Goal: Communication & Community: Answer question/provide support

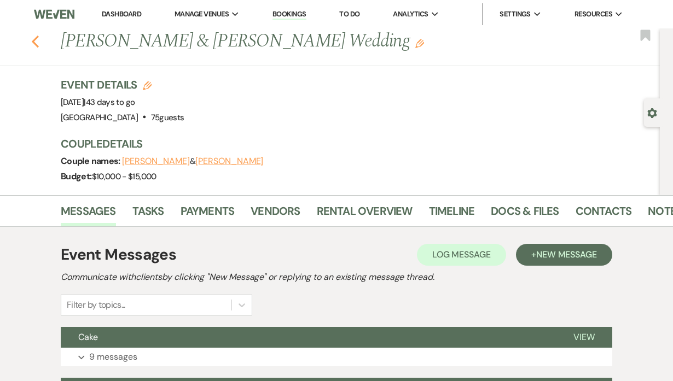
click at [38, 41] on icon "Previous" at bounding box center [35, 41] width 8 height 13
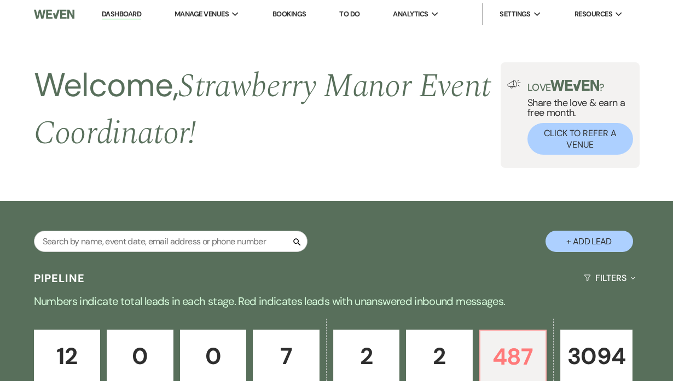
scroll to position [336, 0]
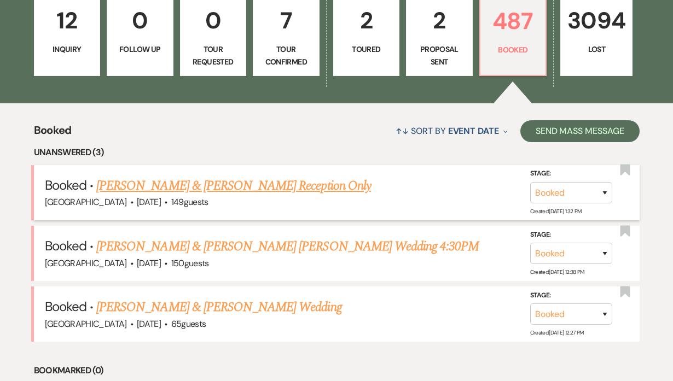
click at [225, 186] on link "David Cuevas & Patricia Todd's Reception Only" at bounding box center [233, 186] width 275 height 20
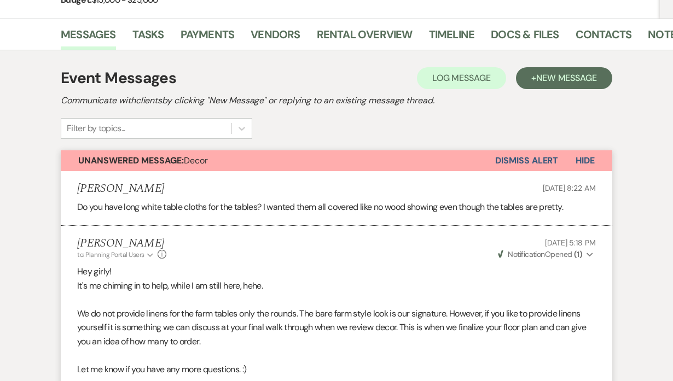
scroll to position [221, 0]
click at [524, 158] on button "Dismiss Alert" at bounding box center [526, 160] width 63 height 21
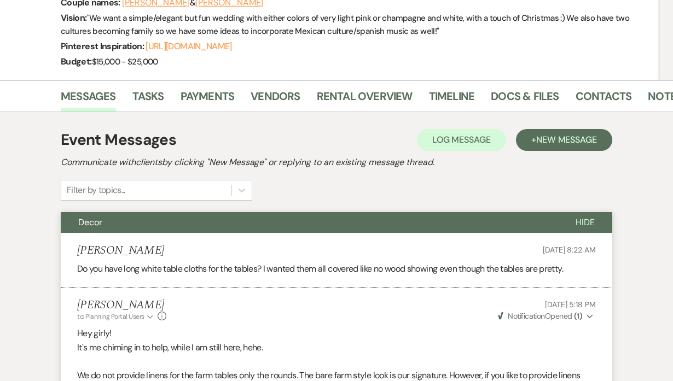
scroll to position [0, 0]
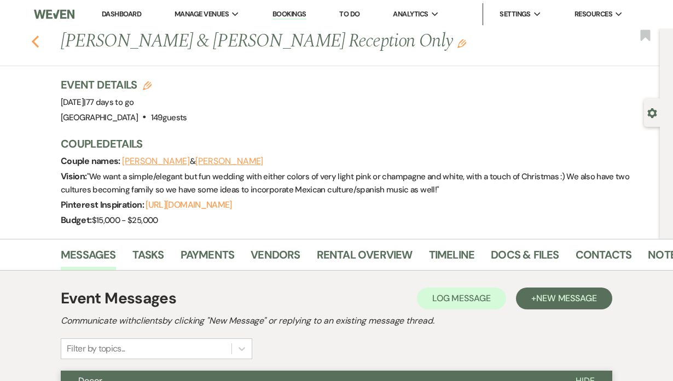
click at [36, 38] on icon "Previous" at bounding box center [35, 41] width 8 height 13
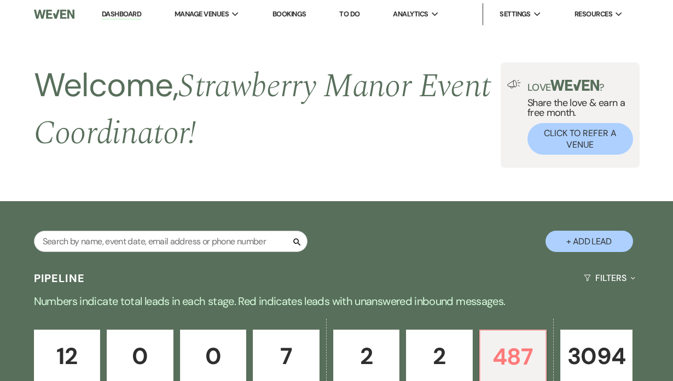
scroll to position [336, 0]
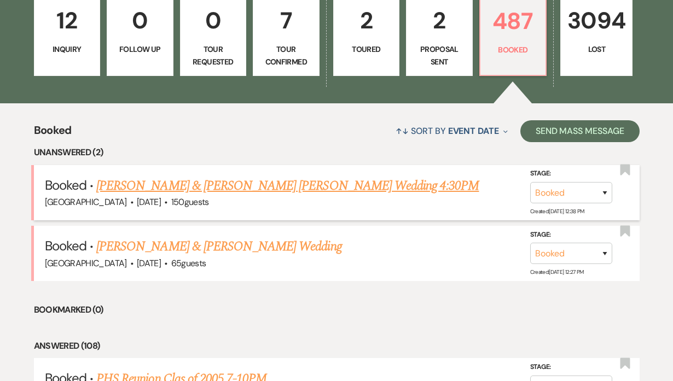
click at [251, 187] on link "Anne Hutchinson & Cannon Smithhart's Wedding 4:30PM" at bounding box center [287, 186] width 382 height 20
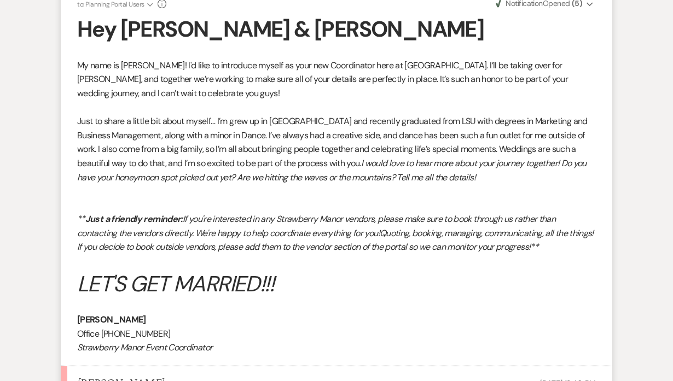
scroll to position [580, 0]
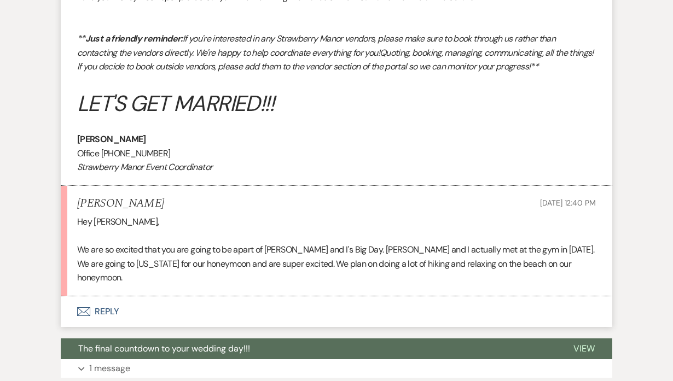
click at [103, 296] on button "Envelope Reply" at bounding box center [336, 311] width 551 height 31
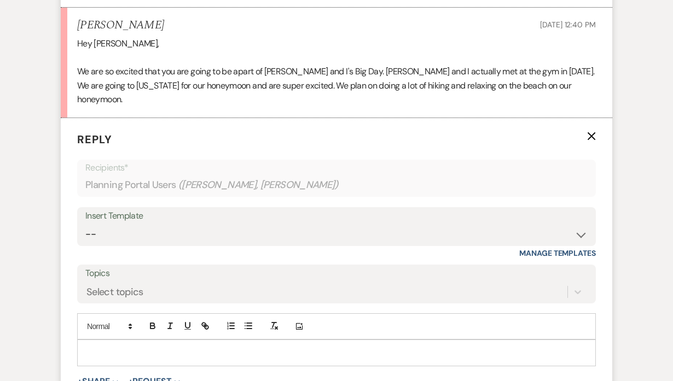
scroll to position [852, 0]
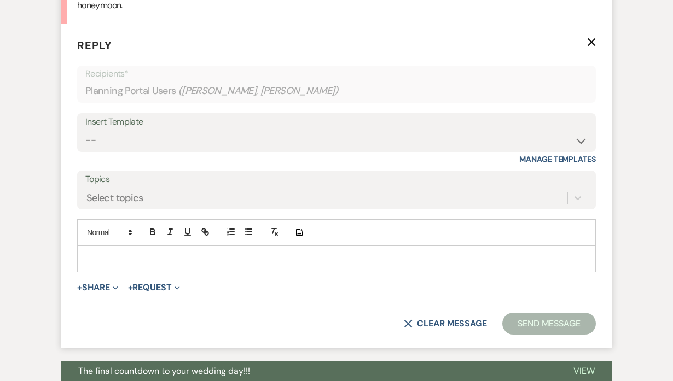
click at [101, 253] on p at bounding box center [336, 259] width 501 height 12
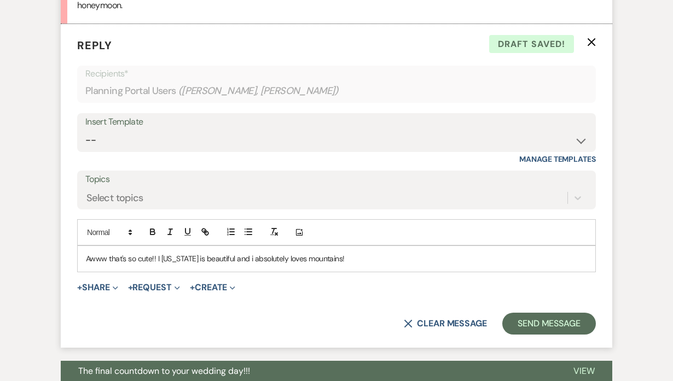
click at [375, 253] on p "Awww that's so cute!! I Hawaii is beautiful and i absolutely loves mountains!" at bounding box center [336, 259] width 501 height 12
click at [160, 253] on p "Awww that's so cute!! I Hawaii is beautiful and i absolutely loves mountains!" at bounding box center [336, 259] width 501 height 12
click at [233, 253] on p "Awww that's so cute!! Hawaii is beautiful and i absolutely loves mountains!" at bounding box center [336, 259] width 501 height 12
click at [538, 313] on button "Send Message" at bounding box center [549, 324] width 94 height 22
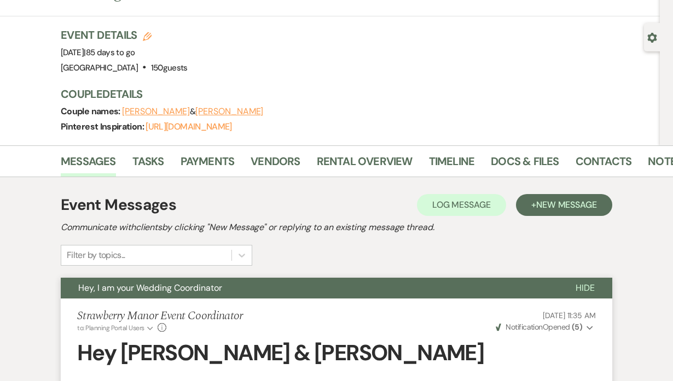
scroll to position [0, 0]
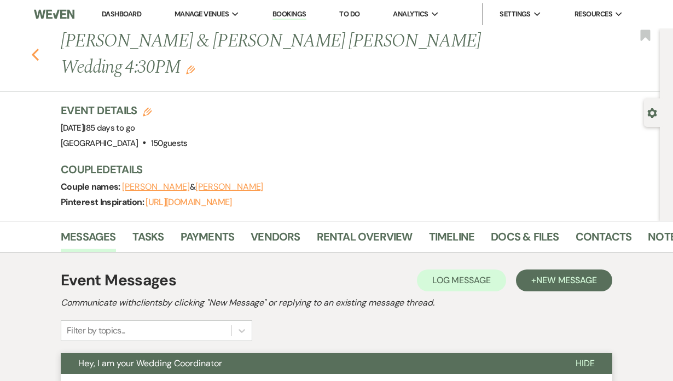
click at [39, 48] on icon "Previous" at bounding box center [35, 54] width 8 height 13
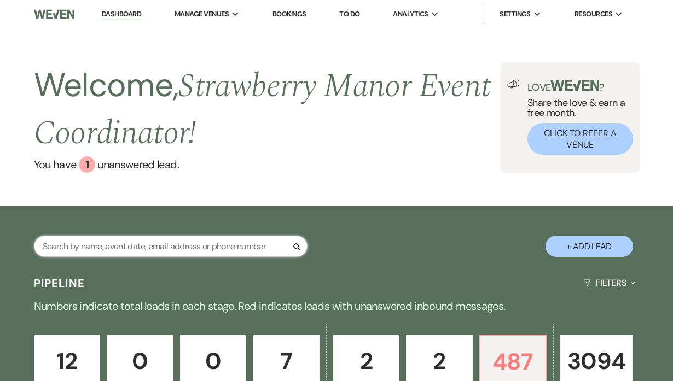
click at [123, 241] on input "text" at bounding box center [171, 246] width 274 height 21
type input "cand"
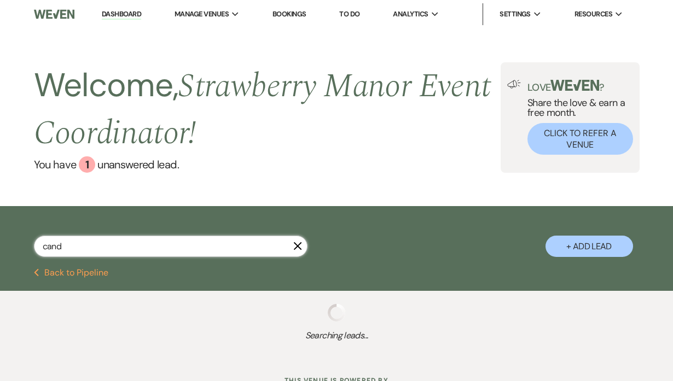
select select "8"
select select "11"
select select "8"
select select "5"
select select "8"
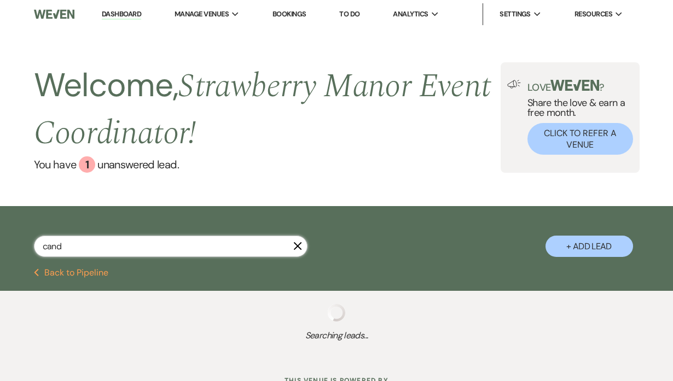
select select "5"
select select "8"
select select "5"
select select "8"
select select "4"
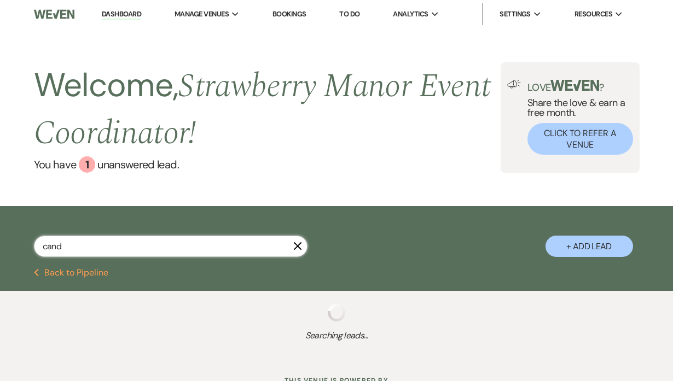
select select "8"
select select "5"
select select "8"
select select "5"
select select "8"
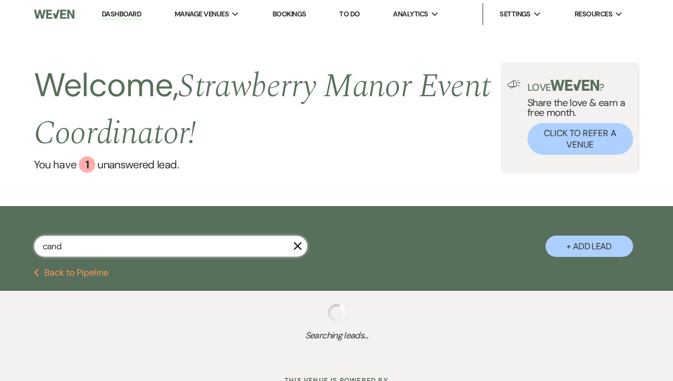
select select "5"
select select "8"
select select "5"
select select "8"
select select "5"
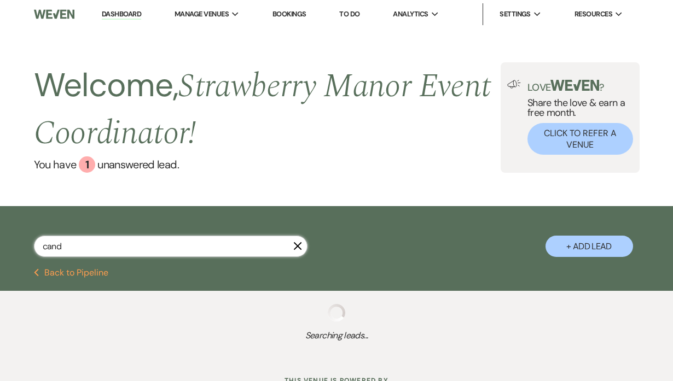
select select "8"
select select "5"
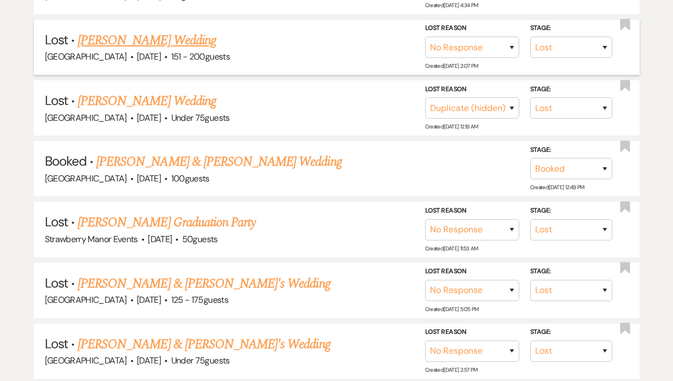
scroll to position [474, 0]
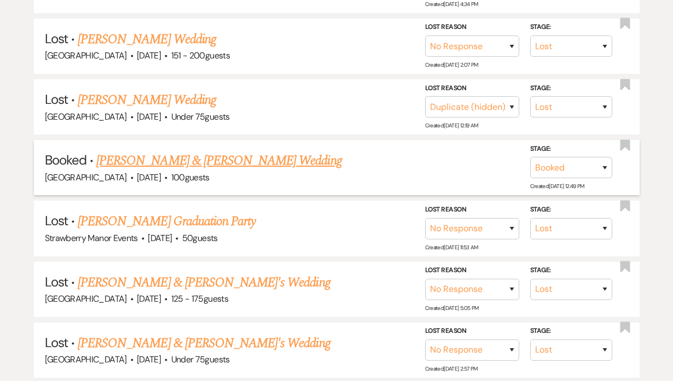
type input "cand"
click at [230, 158] on link "Candice Jessemy & Tyjai Jackson's Wedding" at bounding box center [218, 161] width 245 height 20
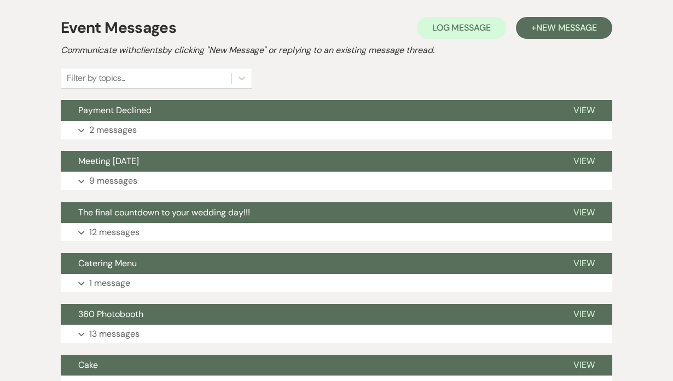
scroll to position [287, 0]
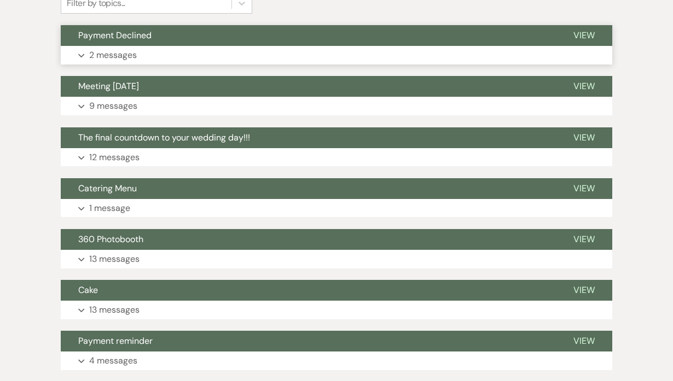
click at [124, 49] on p "2 messages" at bounding box center [113, 55] width 48 height 14
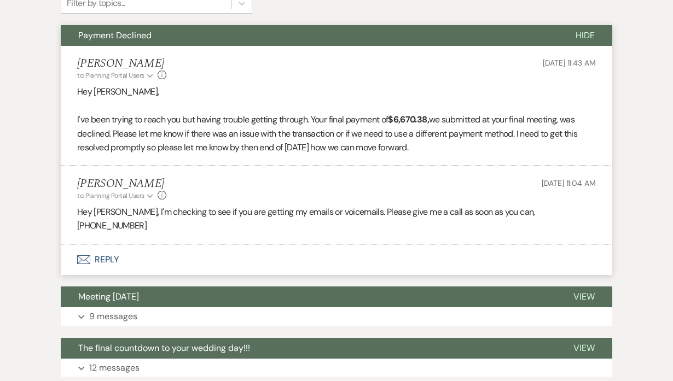
click at [124, 49] on li "Haileigh Fuller to: Planning Portal Users Expand Info Sep 16, 2025, 11:43 AM He…" at bounding box center [336, 106] width 551 height 120
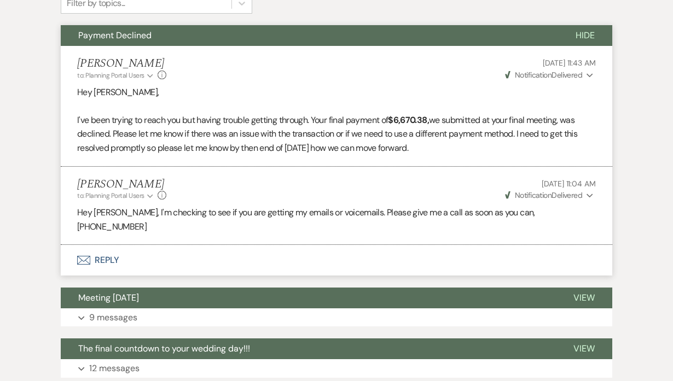
click at [122, 36] on span "Payment Declined" at bounding box center [114, 35] width 73 height 11
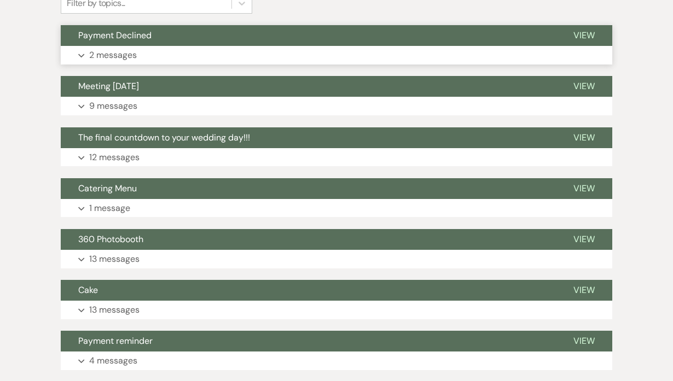
click at [119, 36] on span "Payment Declined" at bounding box center [114, 35] width 73 height 11
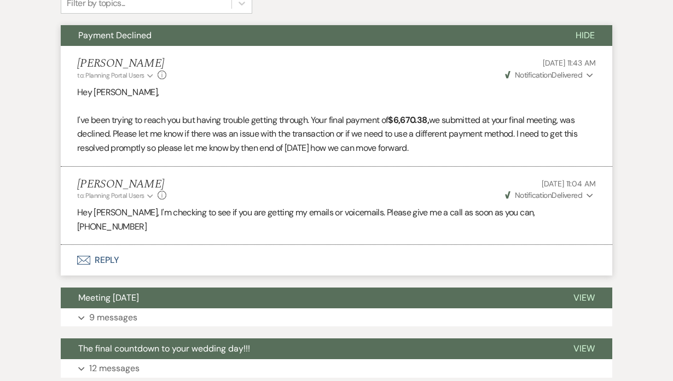
click at [120, 40] on button "Payment Declined" at bounding box center [309, 35] width 497 height 21
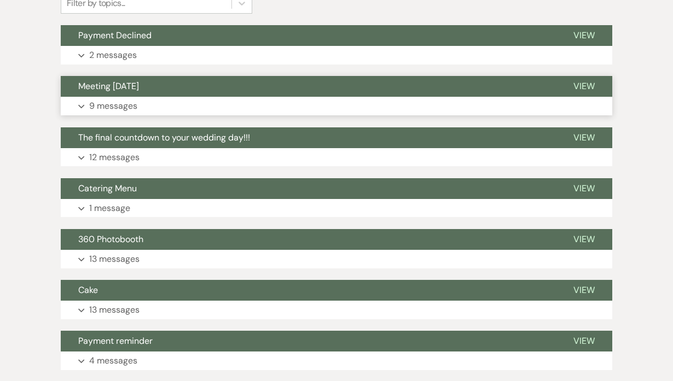
click at [132, 93] on button "Meeting today" at bounding box center [308, 86] width 495 height 21
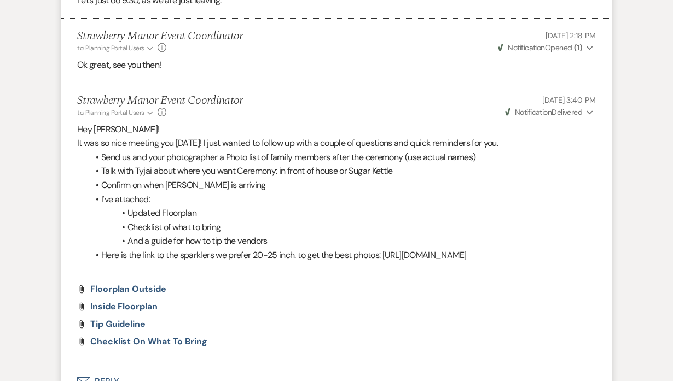
scroll to position [991, 0]
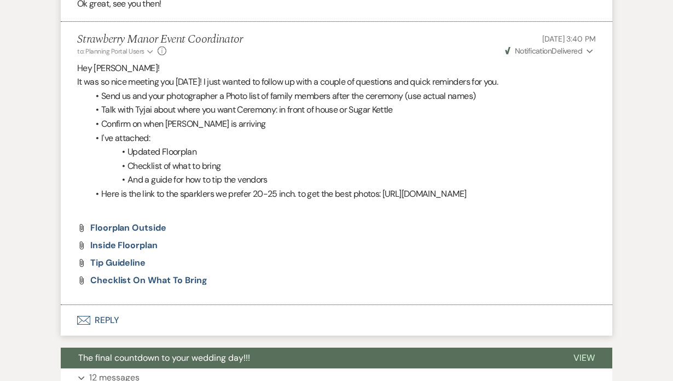
click at [104, 305] on button "Envelope Reply" at bounding box center [336, 320] width 551 height 31
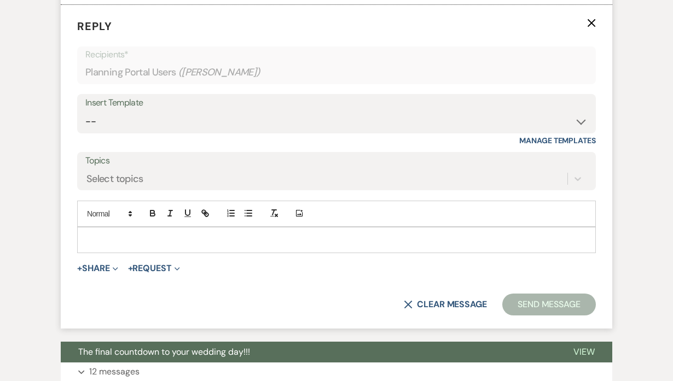
scroll to position [1291, 0]
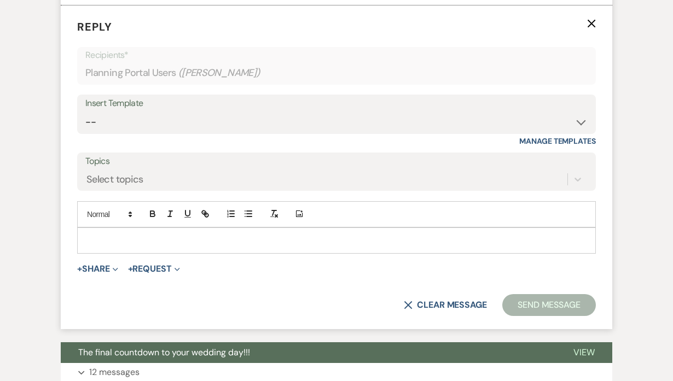
click at [182, 235] on p at bounding box center [336, 241] width 501 height 12
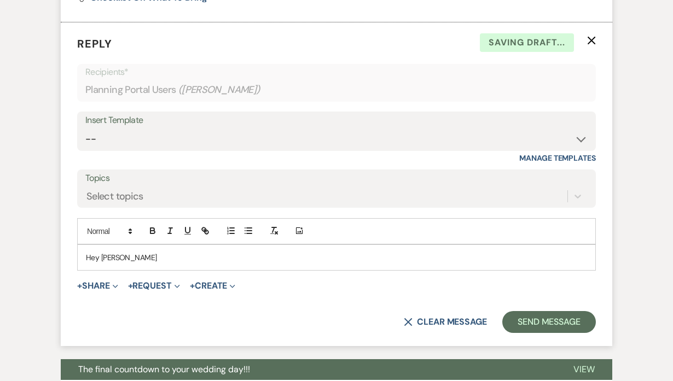
scroll to position [1296, 0]
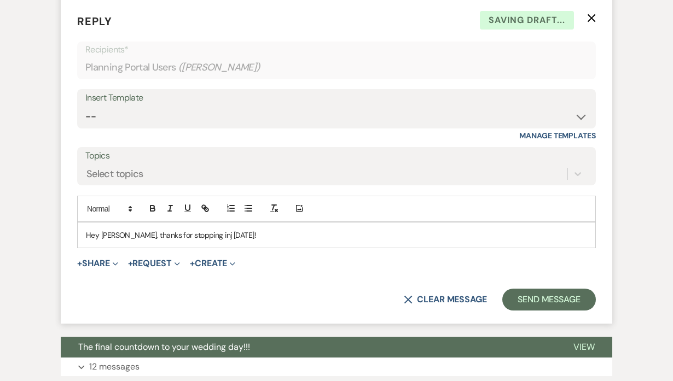
click at [201, 229] on p "Hey Candice, thanks for stopping inj yesterday!" at bounding box center [336, 235] width 501 height 12
click at [291, 229] on p "Hey Candice, thanks for stopping in yesterday!" at bounding box center [336, 235] width 501 height 12
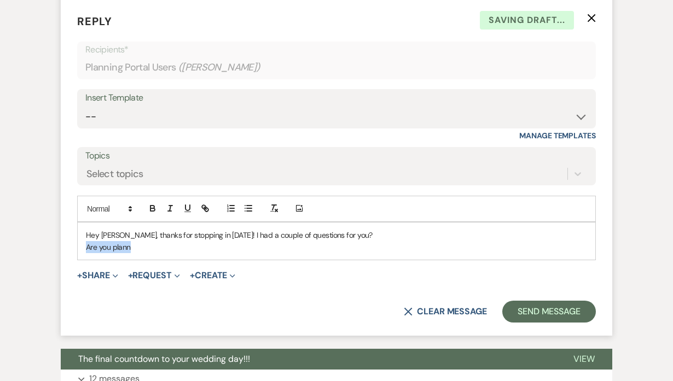
drag, startPoint x: 131, startPoint y: 231, endPoint x: 84, endPoint y: 230, distance: 47.1
click at [84, 230] on div "Hey Candice, thanks for stopping in yesterday! I had a couple of questions for …" at bounding box center [336, 242] width 517 height 38
click at [87, 241] on p "Have your ordered weddings sparkelers/ ARE you atill doin that for your sendoff?" at bounding box center [336, 247] width 501 height 12
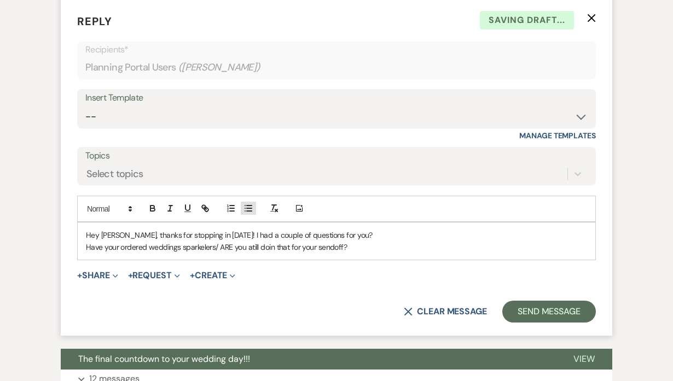
click at [251, 202] on button "button" at bounding box center [248, 208] width 15 height 13
drag, startPoint x: 266, startPoint y: 234, endPoint x: 253, endPoint y: 242, distance: 15.5
click at [253, 242] on div "Hey Candice, thanks for stopping in yesterday! I had a couple of questions for …" at bounding box center [336, 242] width 517 height 38
click at [262, 241] on li "Have your ordered weddings sparklers/ ARE you atill doin that for your sendoff?" at bounding box center [342, 247] width 490 height 12
click at [241, 241] on li "Have your ordered weddings sparklers/ ARE you still doin that for your sendoff?" at bounding box center [342, 247] width 490 height 12
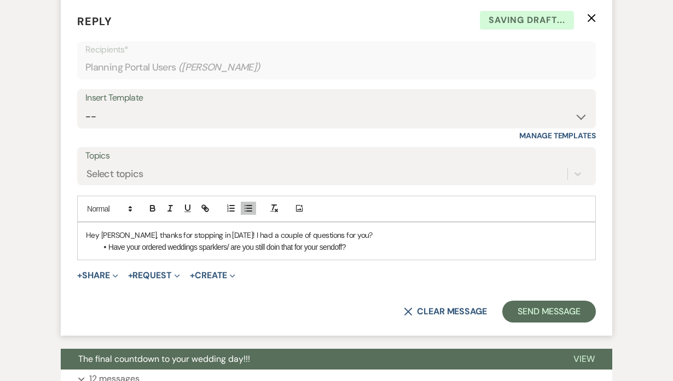
click at [358, 241] on li "Have your ordered weddings sparklers/ are you still doin that for your sendoff?" at bounding box center [342, 247] width 490 height 12
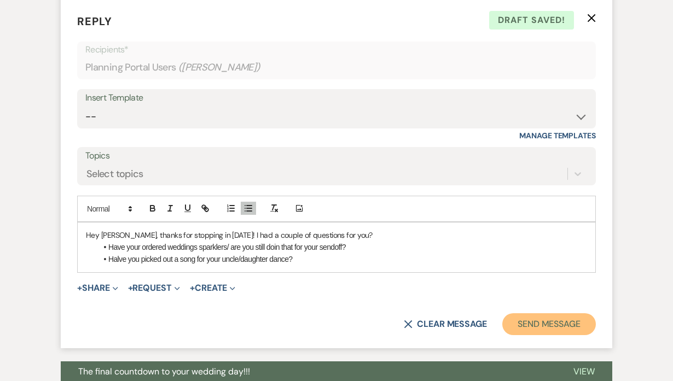
click at [536, 313] on button "Send Message" at bounding box center [549, 324] width 94 height 22
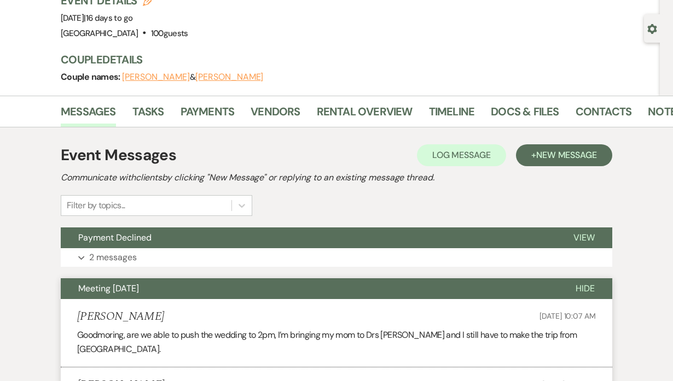
scroll to position [0, 0]
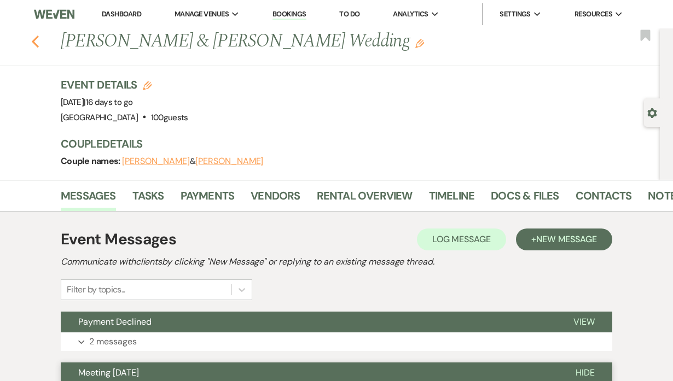
click at [39, 44] on use "button" at bounding box center [35, 42] width 7 height 12
select select "8"
select select "11"
select select "8"
select select "5"
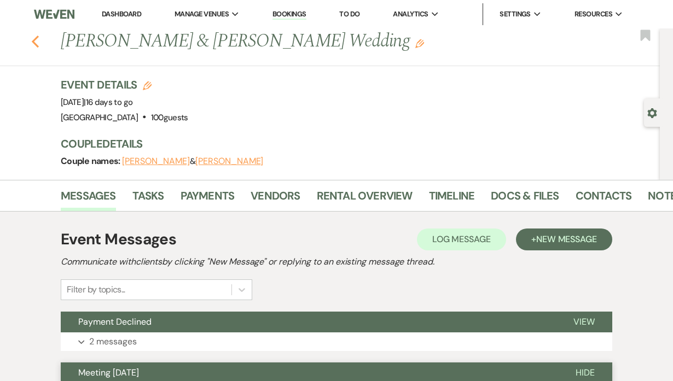
select select "8"
select select "5"
select select "8"
select select "5"
select select "8"
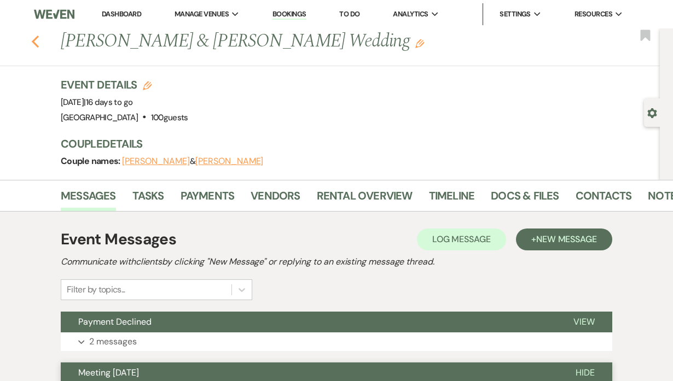
select select "4"
select select "8"
select select "5"
select select "8"
select select "5"
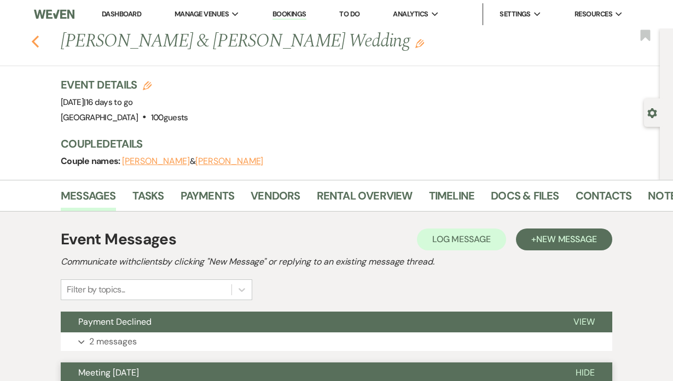
select select "8"
select select "5"
select select "8"
select select "5"
select select "8"
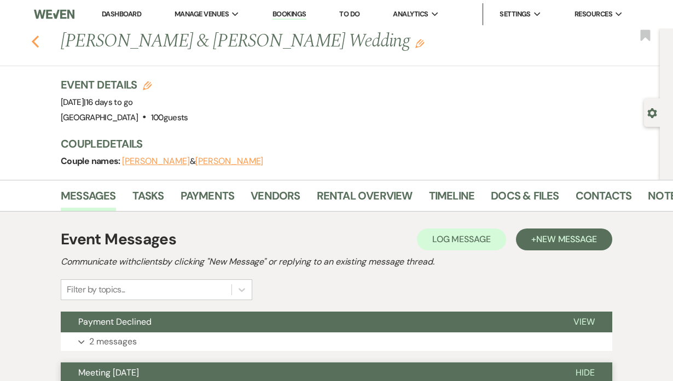
select select "5"
select select "8"
select select "5"
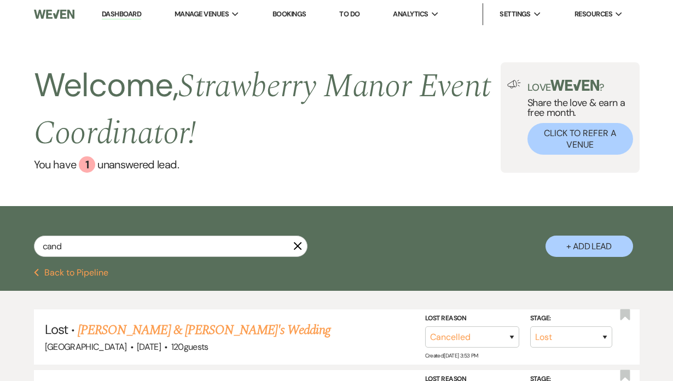
click at [50, 275] on button "Previous Back to Pipeline" at bounding box center [71, 273] width 75 height 9
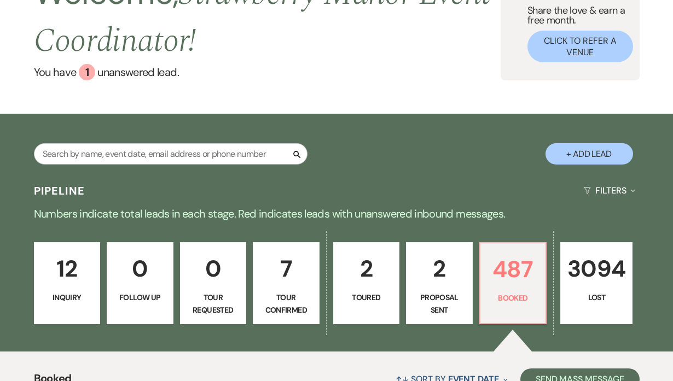
scroll to position [117, 0]
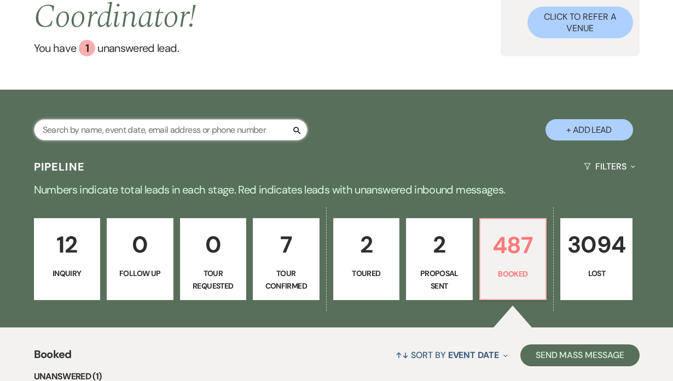
click at [164, 135] on input "text" at bounding box center [171, 129] width 274 height 21
type input "jenn"
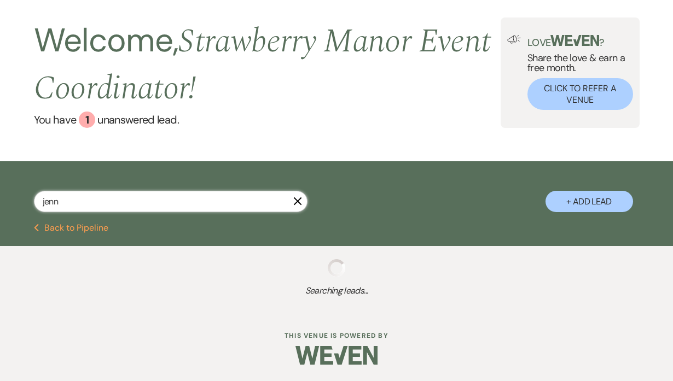
select select "8"
select select "5"
select select "8"
select select "5"
select select "8"
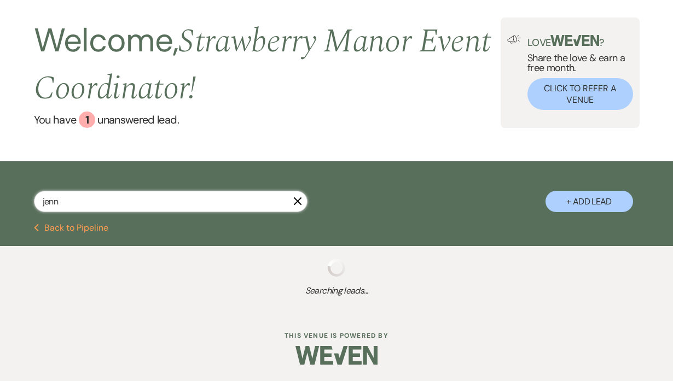
select select "5"
select select "8"
select select "5"
select select "8"
select select "5"
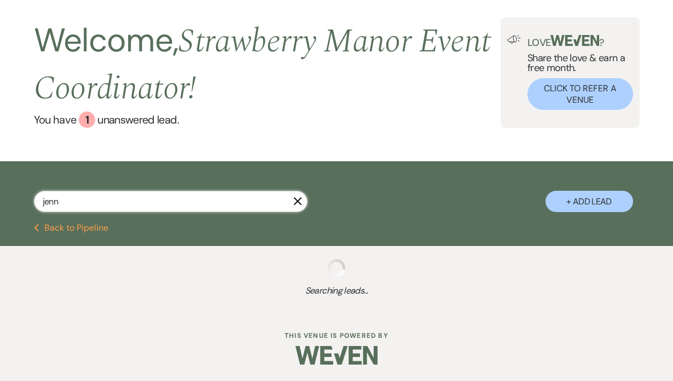
select select "8"
select select "5"
select select "8"
select select "5"
select select "8"
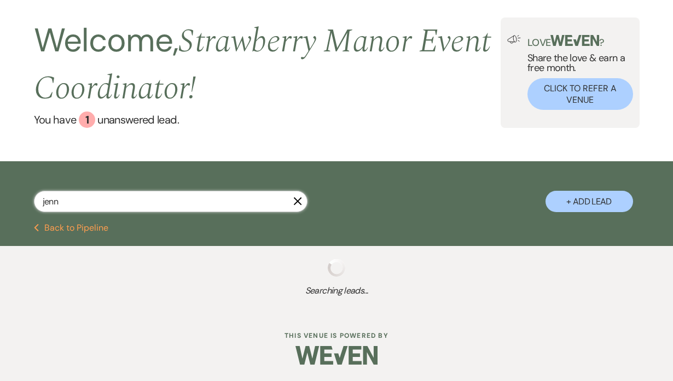
select select "5"
select select "8"
select select "5"
select select "8"
select select "5"
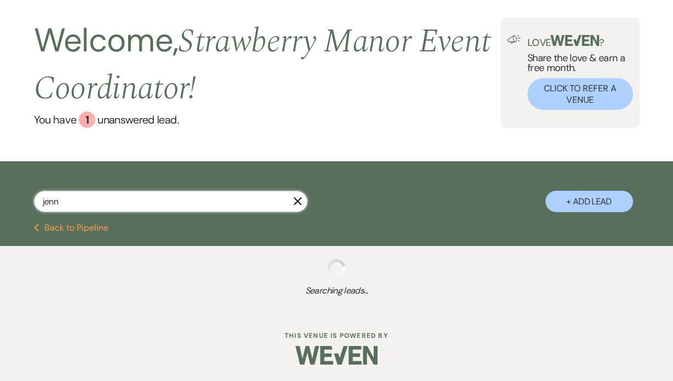
select select "8"
select select "5"
select select "8"
select select "5"
select select "8"
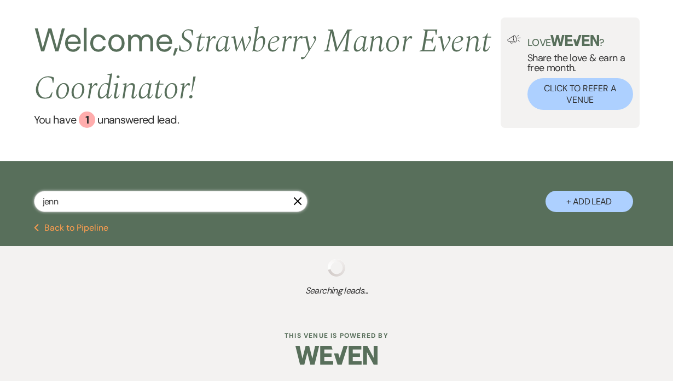
select select "5"
select select "8"
select select "5"
select select "8"
select select "5"
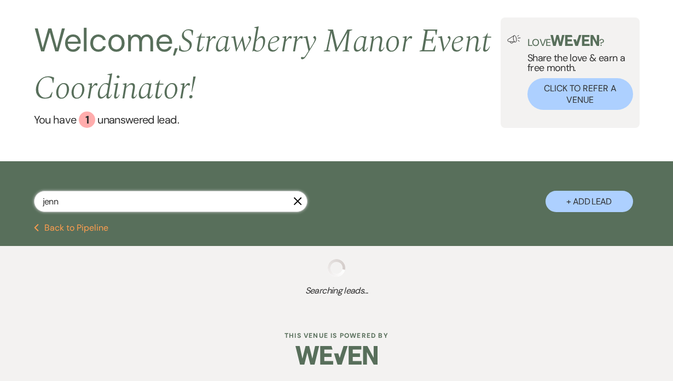
select select "8"
select select "5"
select select "8"
select select "5"
select select "8"
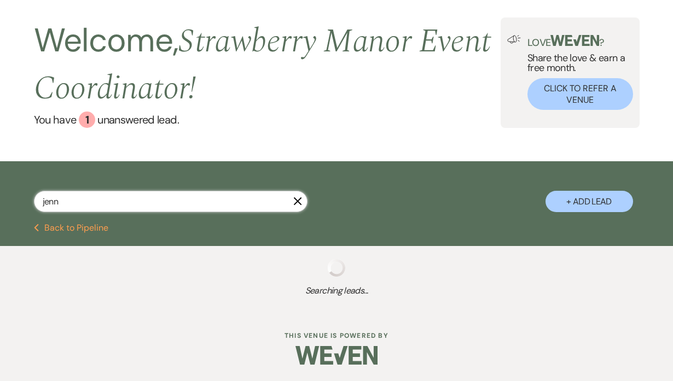
select select "5"
select select "8"
select select "5"
select select "8"
select select "5"
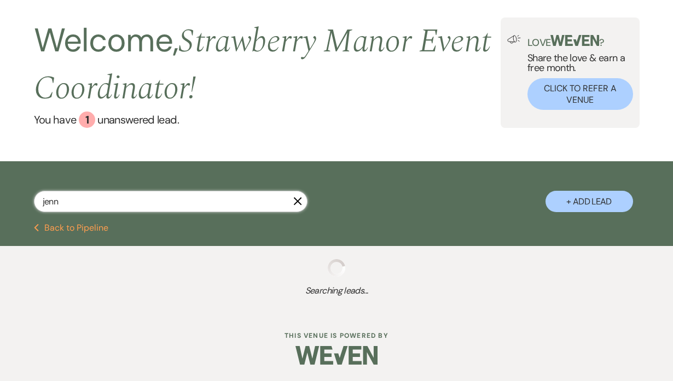
select select "8"
select select "5"
select select "8"
select select "5"
select select "8"
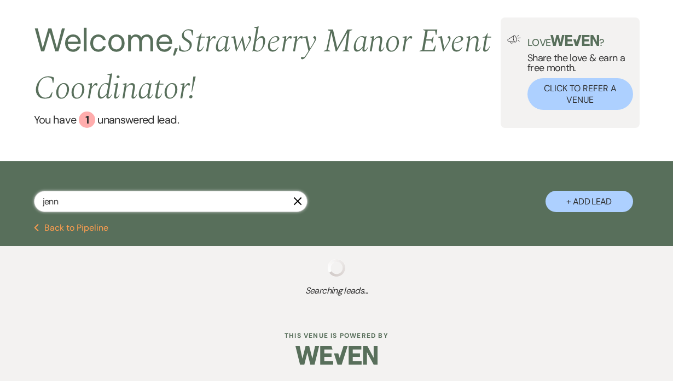
select select "5"
select select "8"
select select "5"
select select "8"
select select "5"
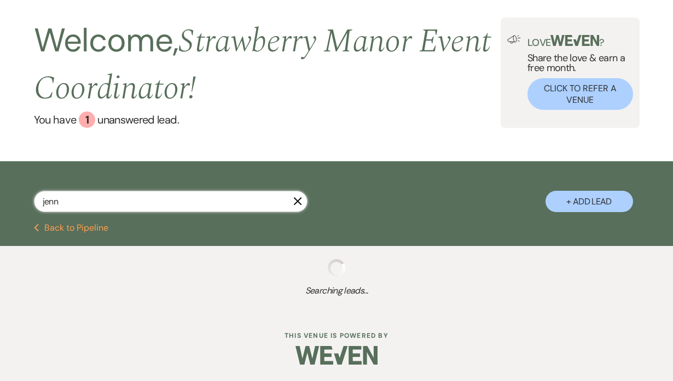
select select "8"
select select "5"
select select "8"
select select "5"
select select "8"
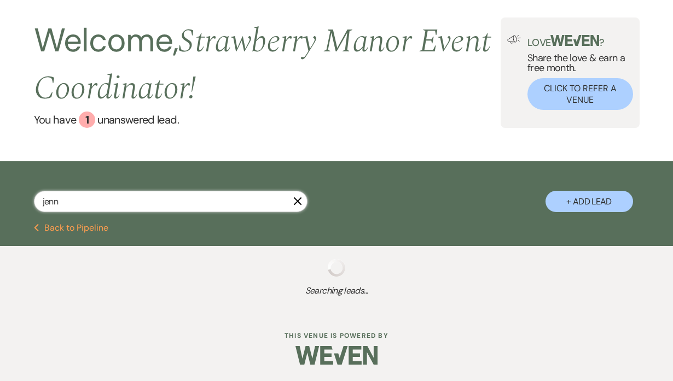
select select "5"
select select "8"
select select "4"
select select "8"
select select "6"
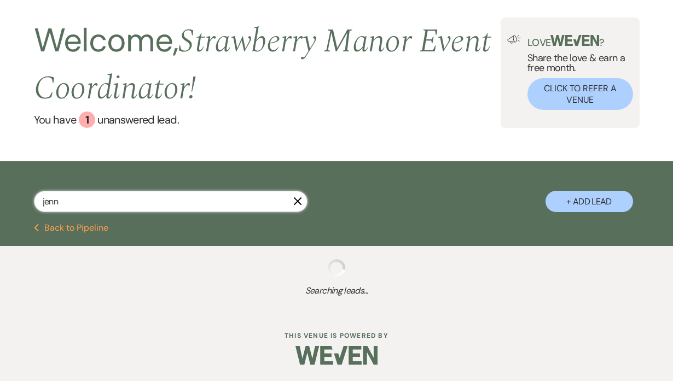
select select "8"
select select "5"
select select "8"
select select "5"
select select "8"
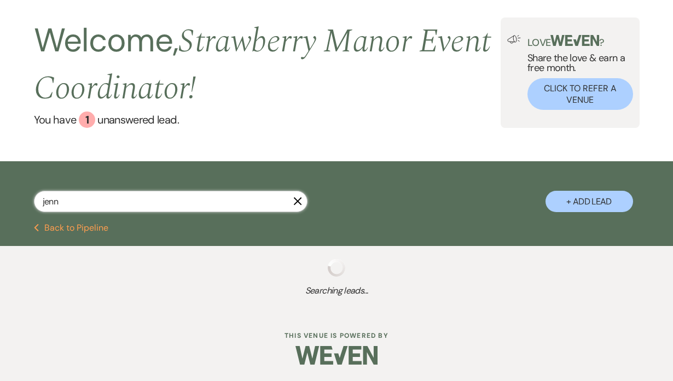
select select "5"
select select "8"
select select "5"
select select "8"
select select "5"
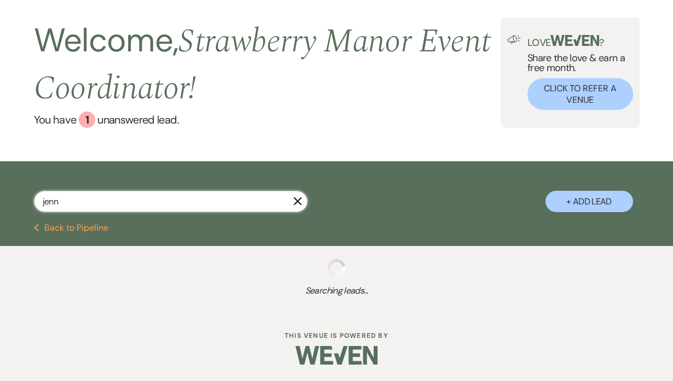
select select "8"
select select "5"
select select "8"
select select "5"
select select "8"
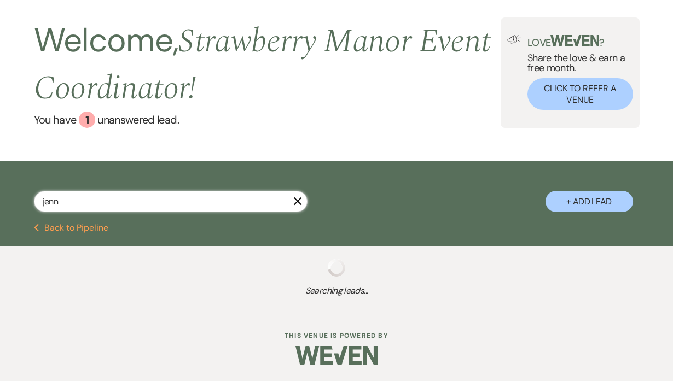
select select "5"
select select "8"
select select "5"
select select "8"
select select "2"
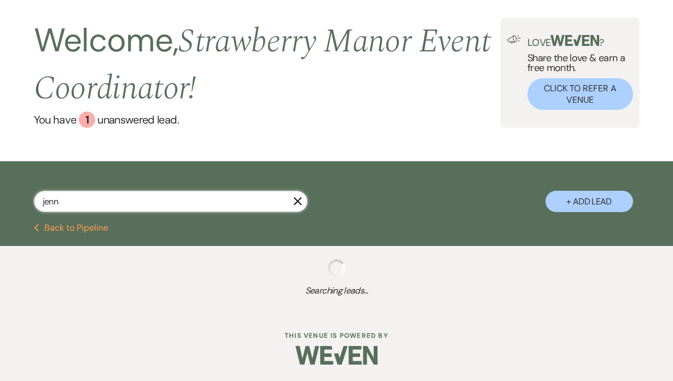
select select "8"
select select "10"
select select "8"
select select "5"
select select "8"
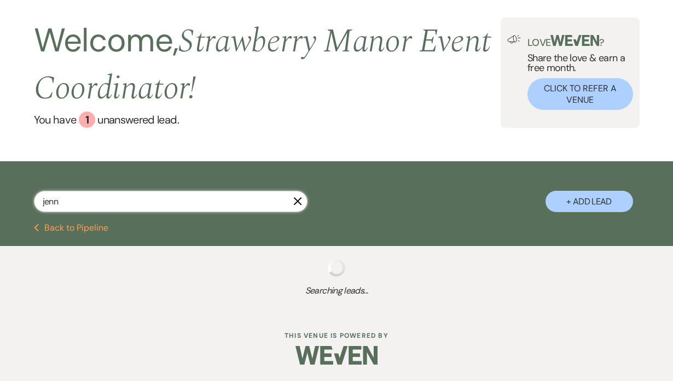
select select "4"
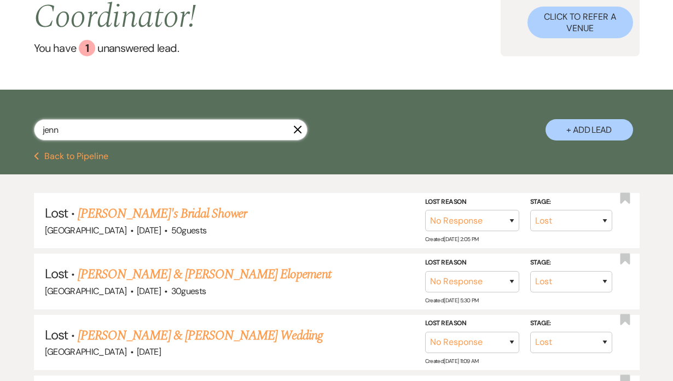
type input "jenn"
click at [295, 132] on use "button" at bounding box center [297, 130] width 8 height 8
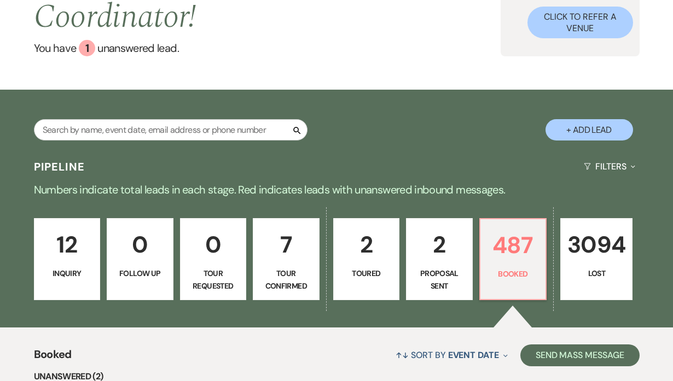
scroll to position [709, 0]
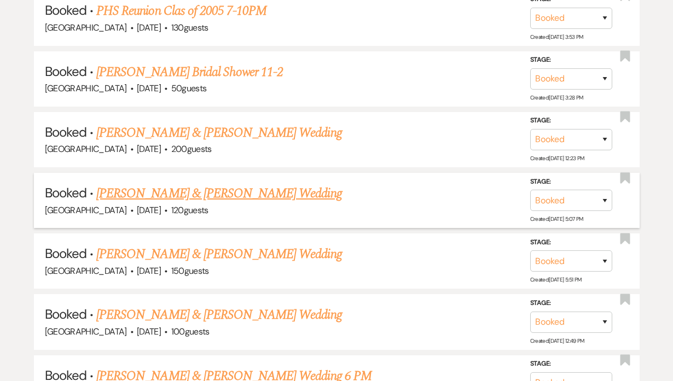
click at [200, 191] on link "Scott Pontiff & Jenna LaFont's Wedding" at bounding box center [218, 194] width 245 height 20
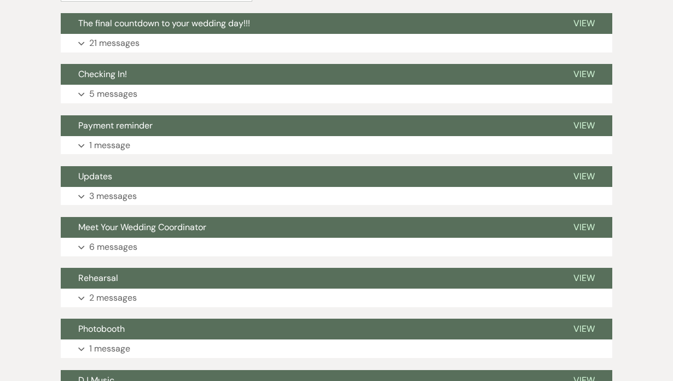
scroll to position [347, 0]
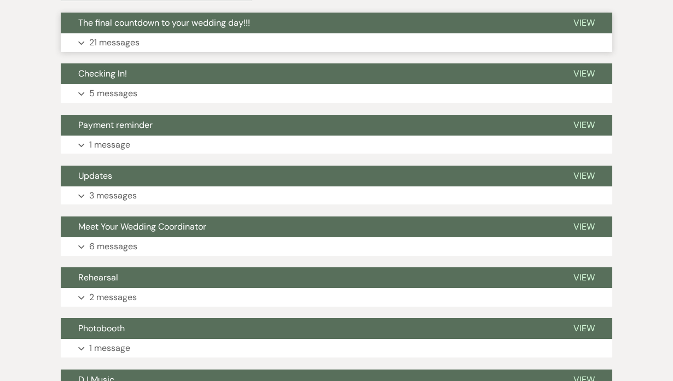
click at [146, 39] on button "Expand 21 messages" at bounding box center [336, 42] width 551 height 19
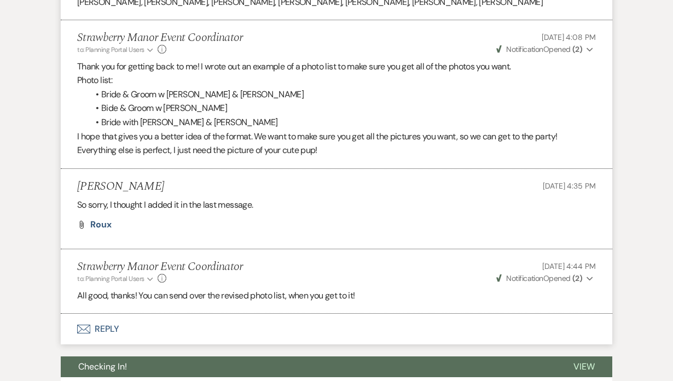
scroll to position [2726, 0]
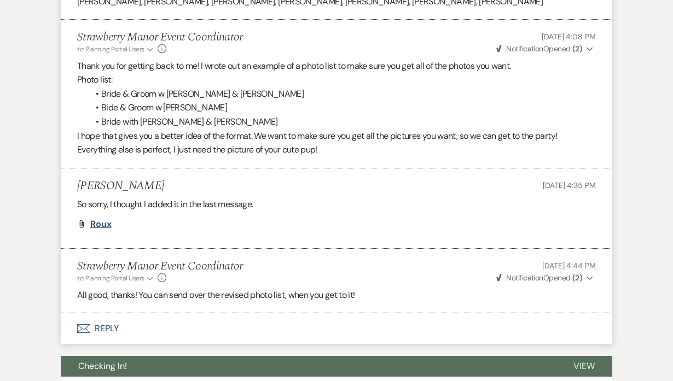
click at [106, 230] on span "Roux" at bounding box center [100, 223] width 21 height 11
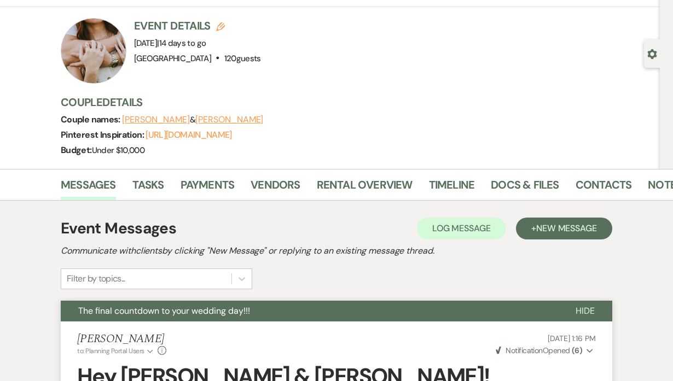
scroll to position [0, 0]
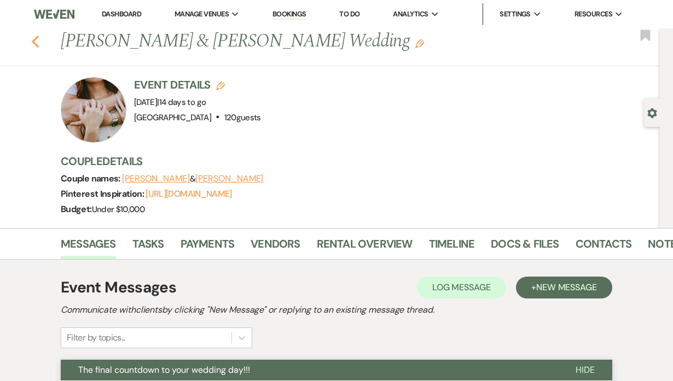
click at [39, 39] on use "button" at bounding box center [35, 42] width 7 height 12
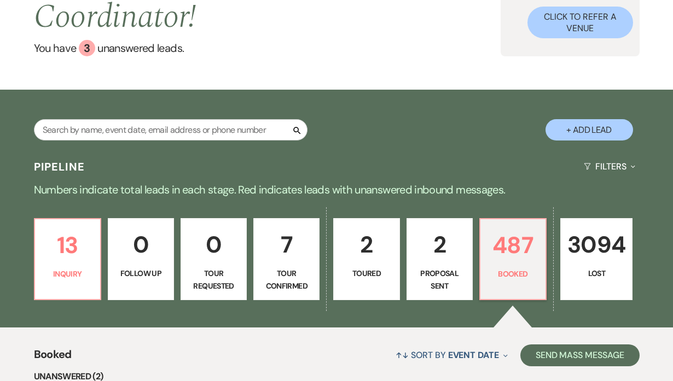
scroll to position [336, 0]
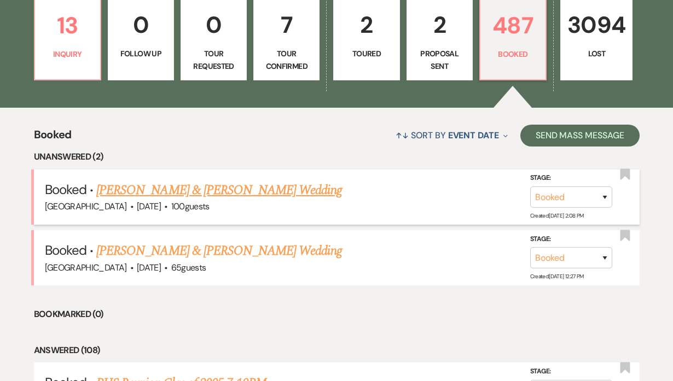
click at [163, 191] on link "Cassidy Ainsworth & Giovanni Gonzalez's Wedding" at bounding box center [218, 191] width 245 height 20
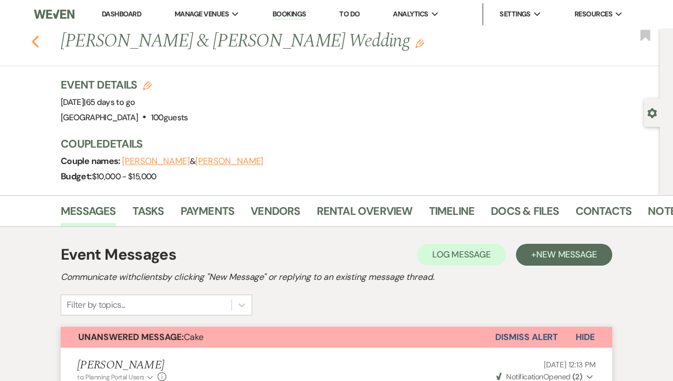
click at [34, 42] on icon "Previous" at bounding box center [35, 41] width 8 height 13
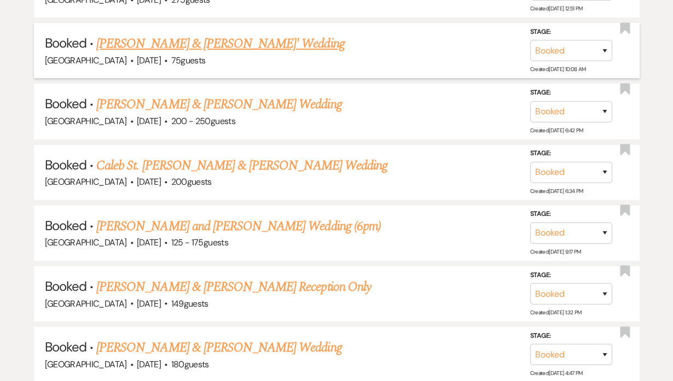
scroll to position [2450, 0]
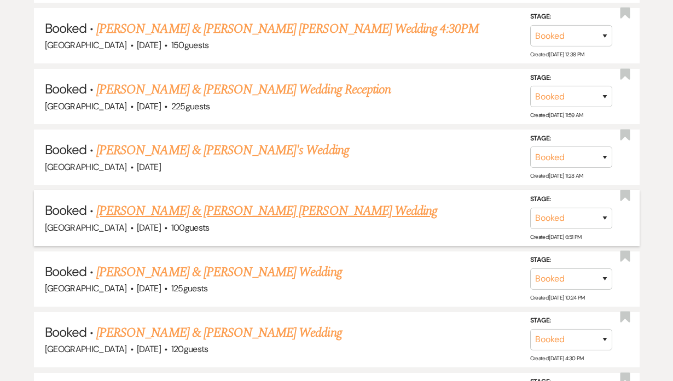
click at [249, 201] on link "[PERSON_NAME] & [PERSON_NAME] [PERSON_NAME] Wedding" at bounding box center [266, 211] width 341 height 20
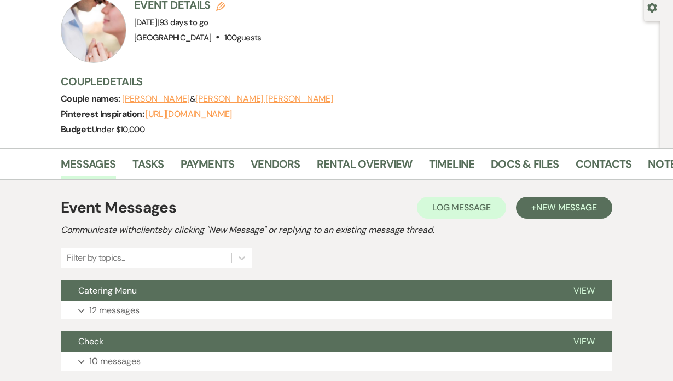
scroll to position [106, 0]
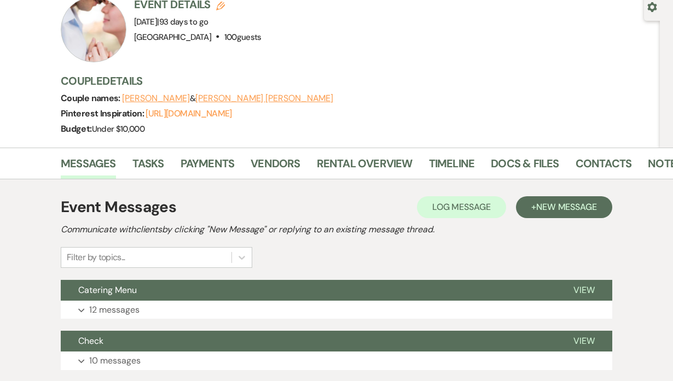
click at [565, 196] on div "Event Messages Log Log Message + New Message" at bounding box center [336, 207] width 551 height 23
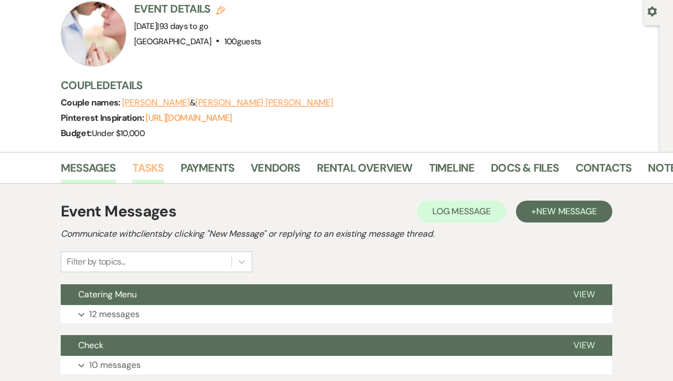
scroll to position [103, 0]
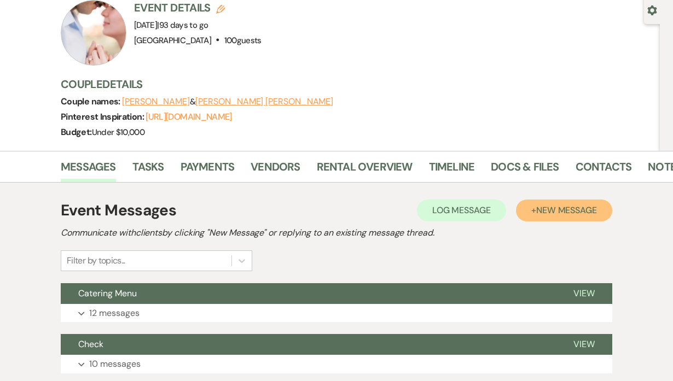
click at [577, 200] on button "+ New Message" at bounding box center [564, 211] width 96 height 22
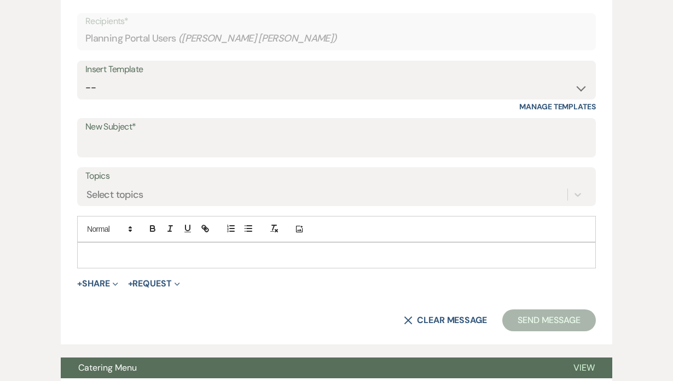
scroll to position [438, 0]
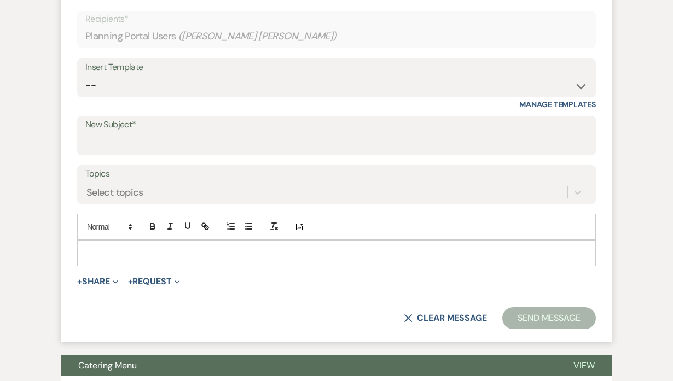
click at [208, 247] on p at bounding box center [336, 253] width 501 height 12
drag, startPoint x: 208, startPoint y: 230, endPoint x: 62, endPoint y: 219, distance: 146.0
click at [62, 219] on form "New Message X Saving draft... Recipients* Planning Portal Users ( Giovanna De C…" at bounding box center [336, 155] width 551 height 373
click at [200, 75] on select "-- Weven Planning Portal Introduction (Booked Events) Private Party Inquiry Res…" at bounding box center [336, 85] width 502 height 21
select select "6116"
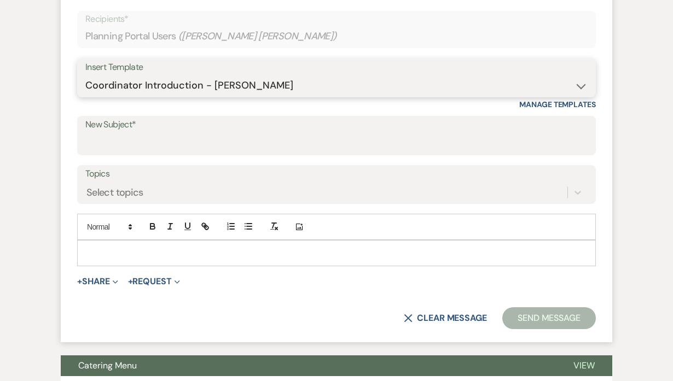
click at [85, 75] on select "-- Weven Planning Portal Introduction (Booked Events) Private Party Inquiry Res…" at bounding box center [336, 85] width 502 height 21
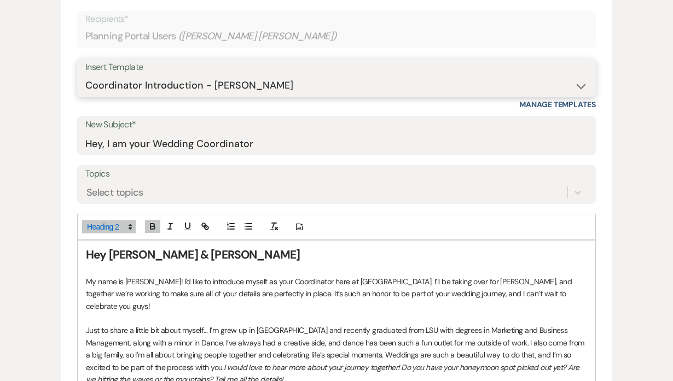
type input "Hey, I am your Wedding Coordinator"
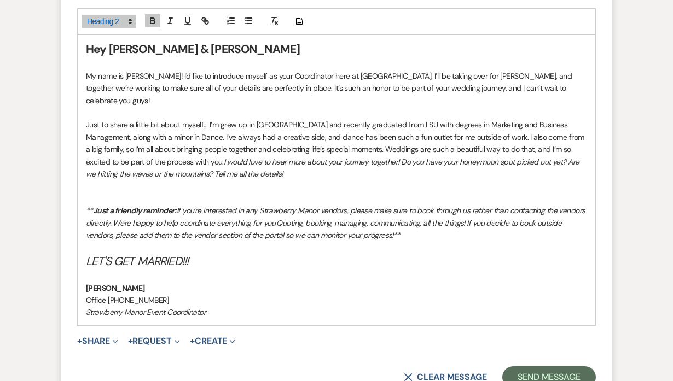
scroll to position [644, 0]
click at [137, 253] on em "LET'S GET MARRIED!!!" at bounding box center [137, 260] width 102 height 15
click at [137, 253] on em "LET'S GET YOU MARRIED!!!" at bounding box center [150, 260] width 129 height 15
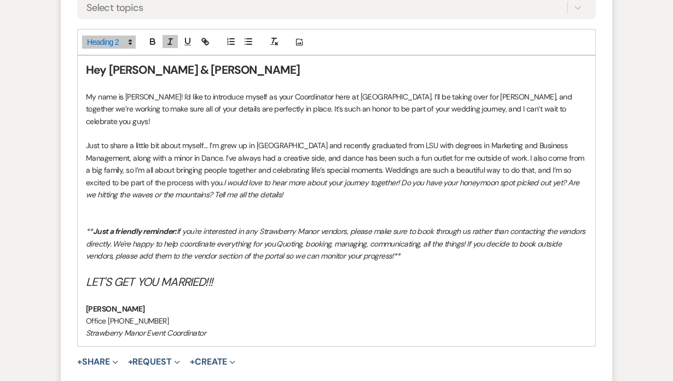
scroll to position [619, 0]
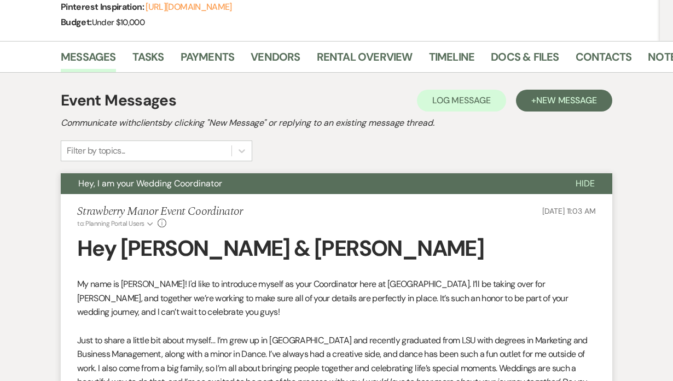
scroll to position [0, 0]
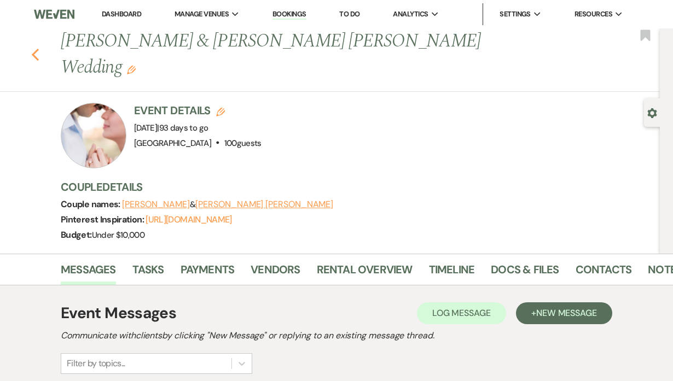
click at [38, 48] on icon "Previous" at bounding box center [35, 54] width 8 height 13
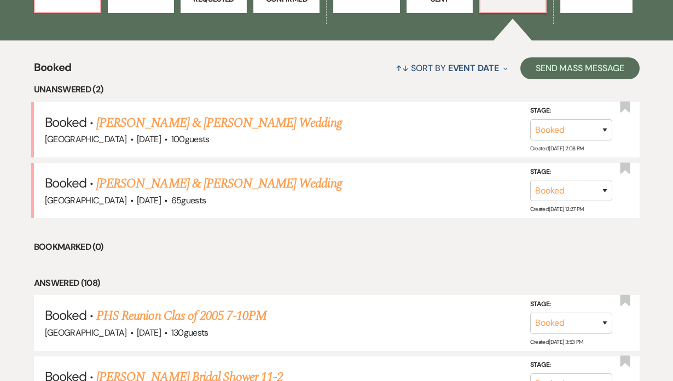
scroll to position [405, 0]
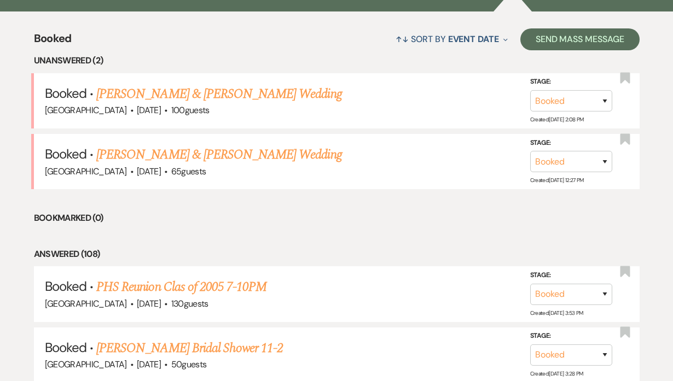
scroll to position [432, 0]
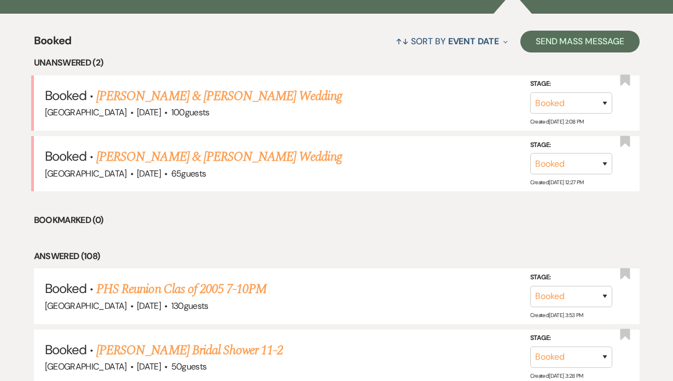
scroll to position [2450, 0]
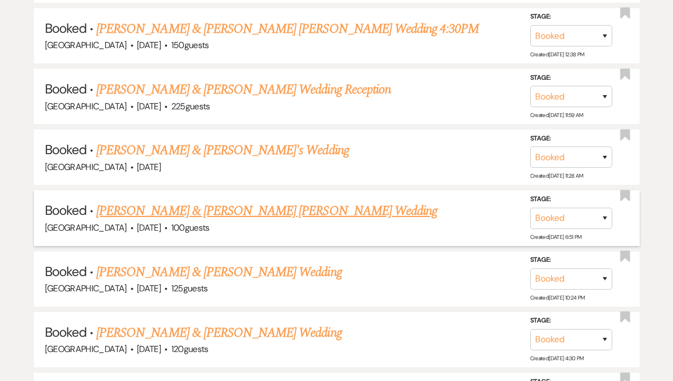
click at [272, 201] on link "[PERSON_NAME] & [PERSON_NAME] [PERSON_NAME] Wedding" at bounding box center [266, 211] width 341 height 20
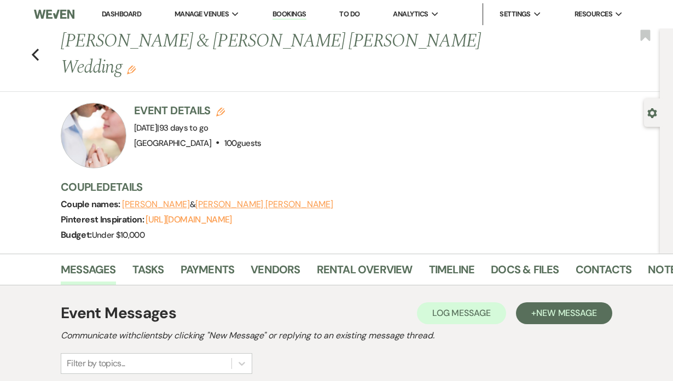
drag, startPoint x: 138, startPoint y: 103, endPoint x: 242, endPoint y: 103, distance: 103.4
click at [208, 123] on span "Event Date: Sunday, December 21st, 2025 | 93 days to go" at bounding box center [171, 128] width 74 height 11
copy span "[DATE]"
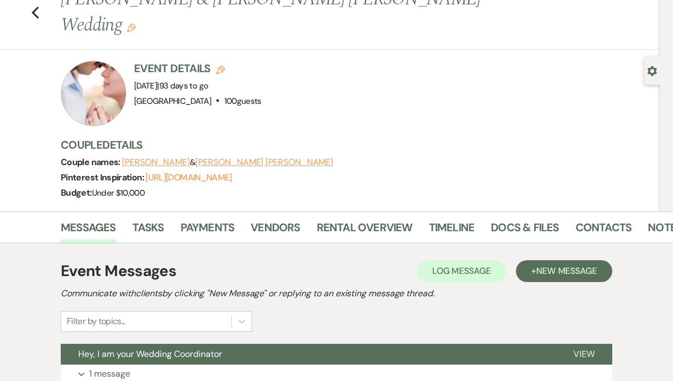
scroll to position [49, 0]
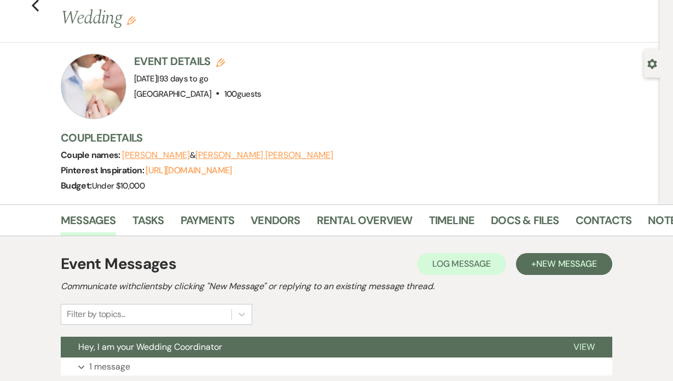
click at [350, 85] on div "Event Details Edit Event Date: Sunday, December 21st, 2025 | 93 days to go Venu…" at bounding box center [355, 87] width 588 height 66
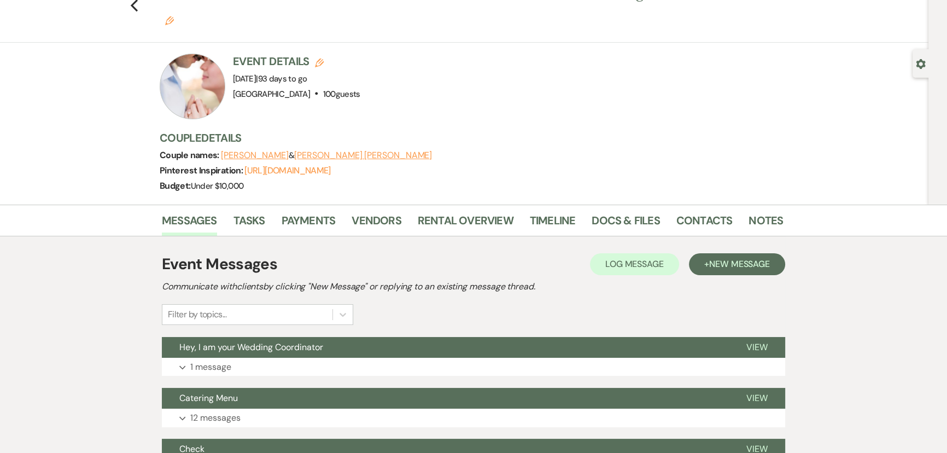
click at [323, 151] on button "[PERSON_NAME] [PERSON_NAME]" at bounding box center [363, 155] width 138 height 9
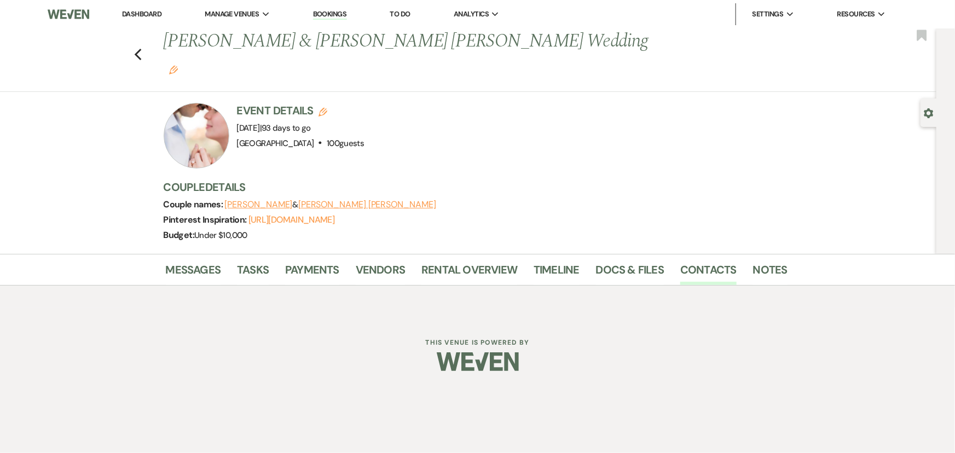
select select "1"
select select "email"
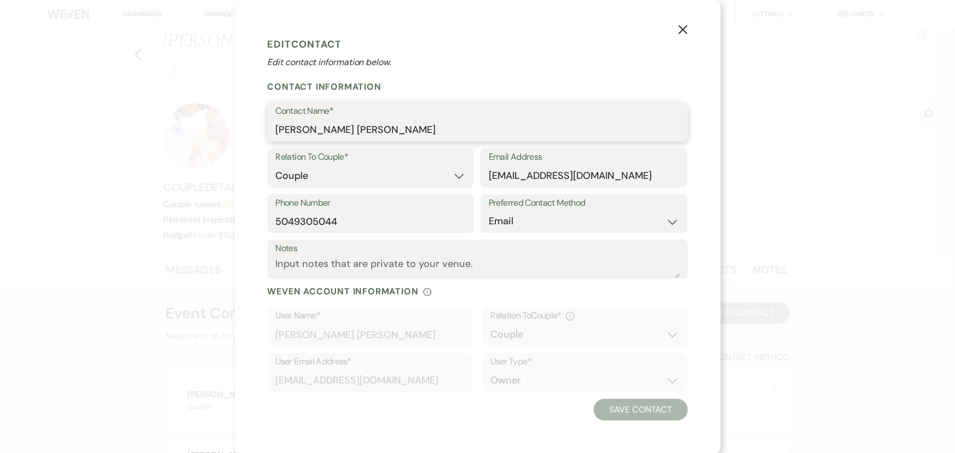
drag, startPoint x: 419, startPoint y: 130, endPoint x: 268, endPoint y: 126, distance: 151.0
click at [268, 126] on div "Contact Name* [PERSON_NAME] [PERSON_NAME]" at bounding box center [477, 121] width 420 height 39
drag, startPoint x: 397, startPoint y: 221, endPoint x: 260, endPoint y: 222, distance: 136.2
click at [260, 222] on div "X Edit Contact Edit contact information below. Contact Information Contact Name…" at bounding box center [478, 226] width 486 height 453
click at [685, 31] on icon "X" at bounding box center [683, 30] width 10 height 10
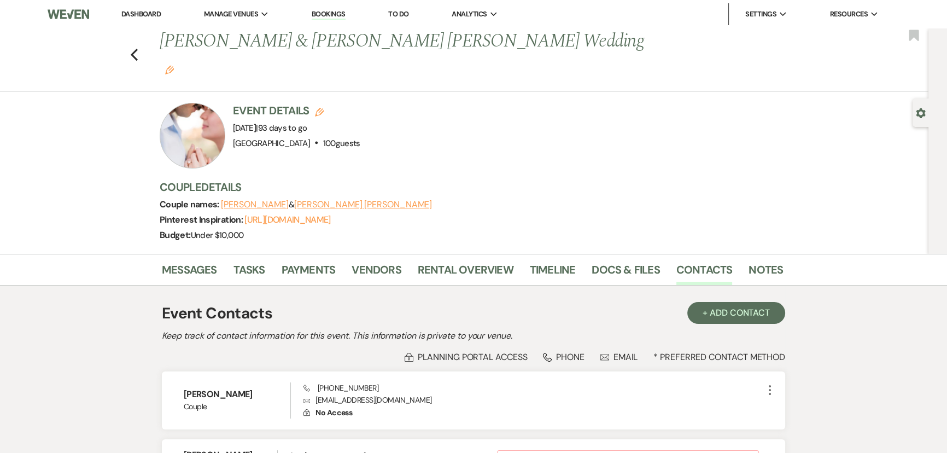
click at [259, 200] on button "[PERSON_NAME]" at bounding box center [255, 204] width 68 height 9
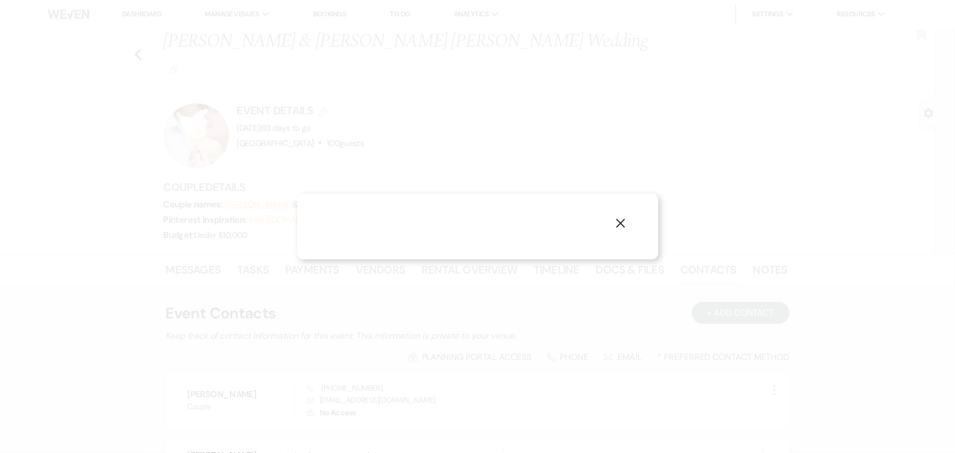
select select "1"
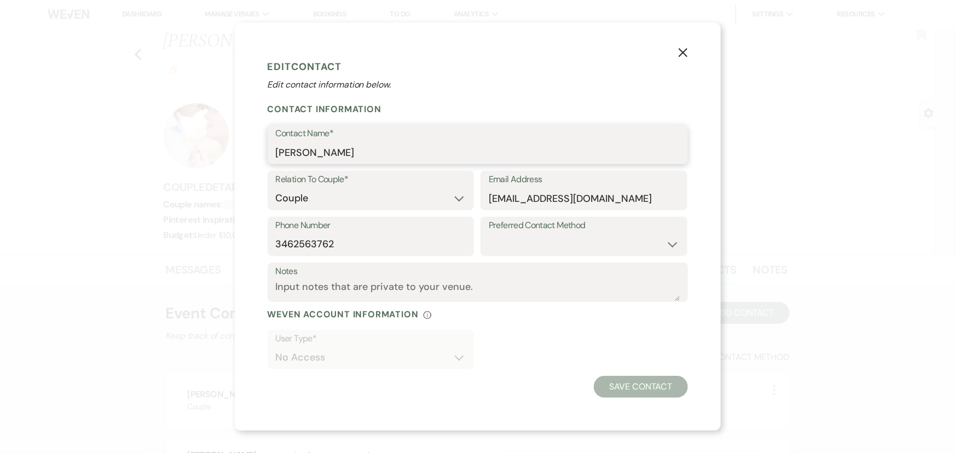
drag, startPoint x: 375, startPoint y: 155, endPoint x: 272, endPoint y: 154, distance: 102.8
click at [272, 154] on div "Contact Name* [PERSON_NAME]" at bounding box center [477, 144] width 420 height 39
drag, startPoint x: 271, startPoint y: 241, endPoint x: 262, endPoint y: 242, distance: 9.3
click at [262, 242] on div "X Edit Contact Edit contact information below. Contact Information Contact Name…" at bounding box center [478, 226] width 486 height 408
click at [684, 49] on icon "X" at bounding box center [683, 53] width 10 height 10
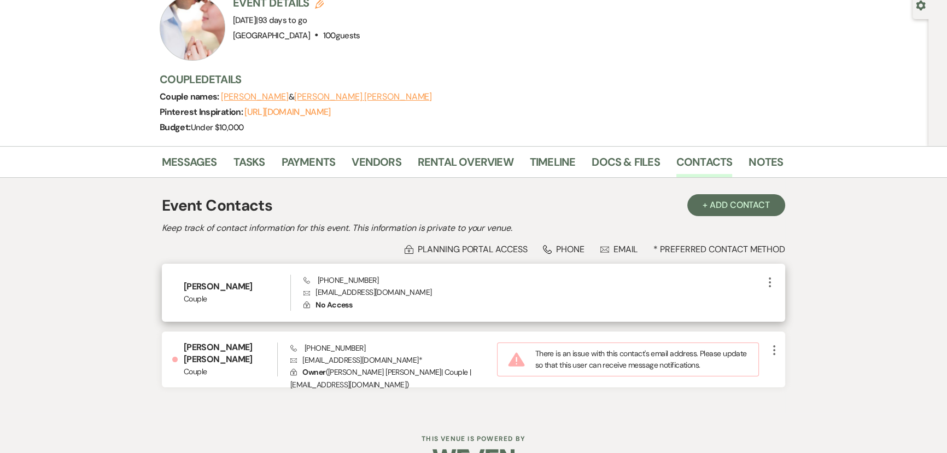
scroll to position [112, 0]
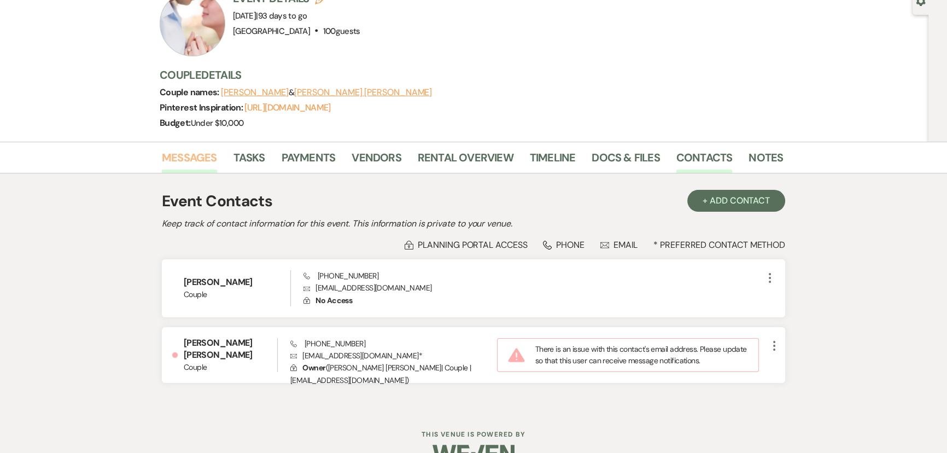
click at [205, 149] on link "Messages" at bounding box center [189, 161] width 55 height 24
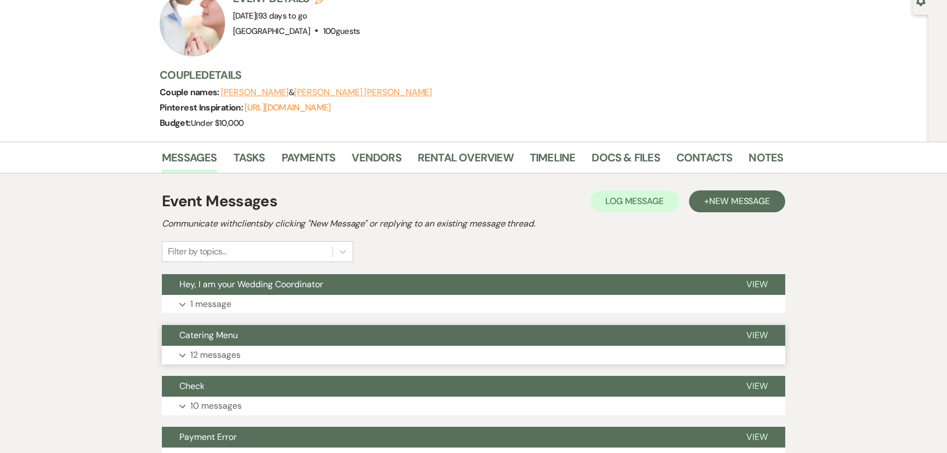
click at [331, 325] on button "Catering Menu" at bounding box center [445, 335] width 567 height 21
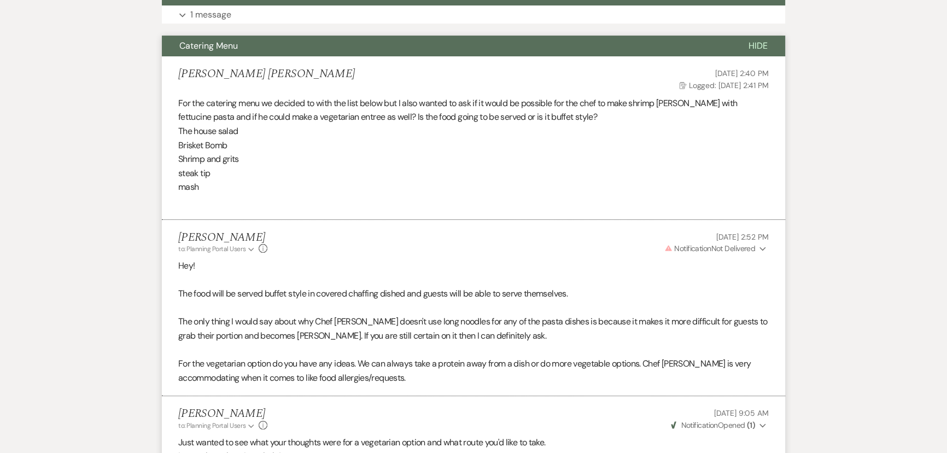
scroll to position [261, 0]
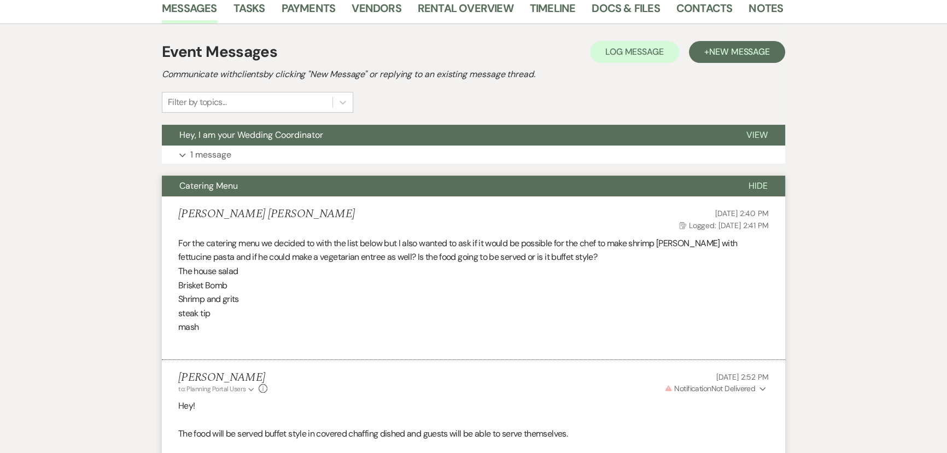
click at [754, 180] on span "Hide" at bounding box center [758, 185] width 19 height 11
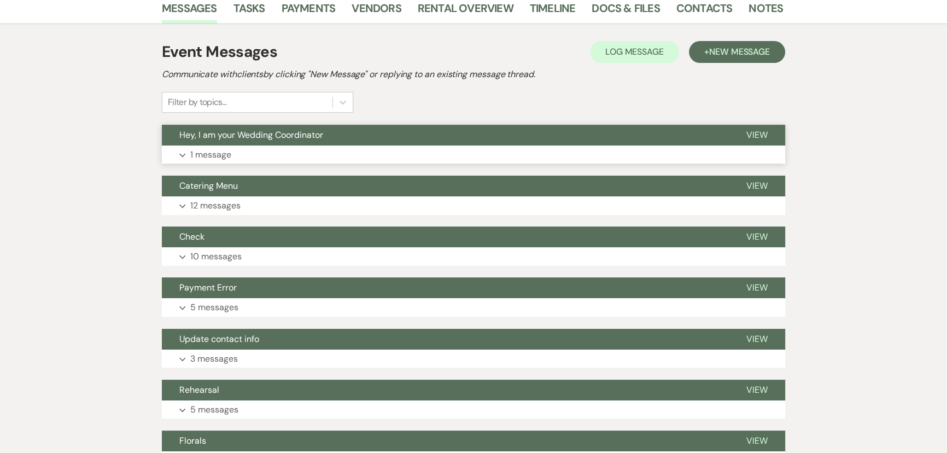
click at [756, 146] on button "Expand 1 message" at bounding box center [474, 155] width 624 height 19
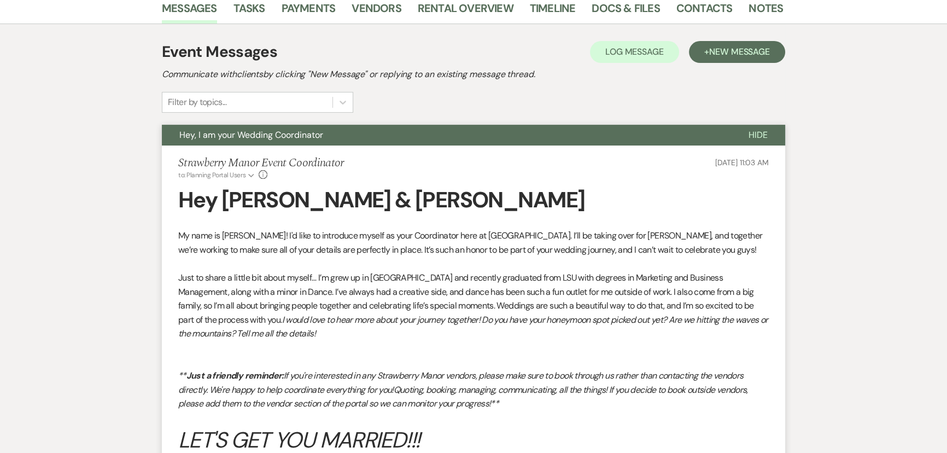
click at [759, 129] on span "Hide" at bounding box center [758, 134] width 19 height 11
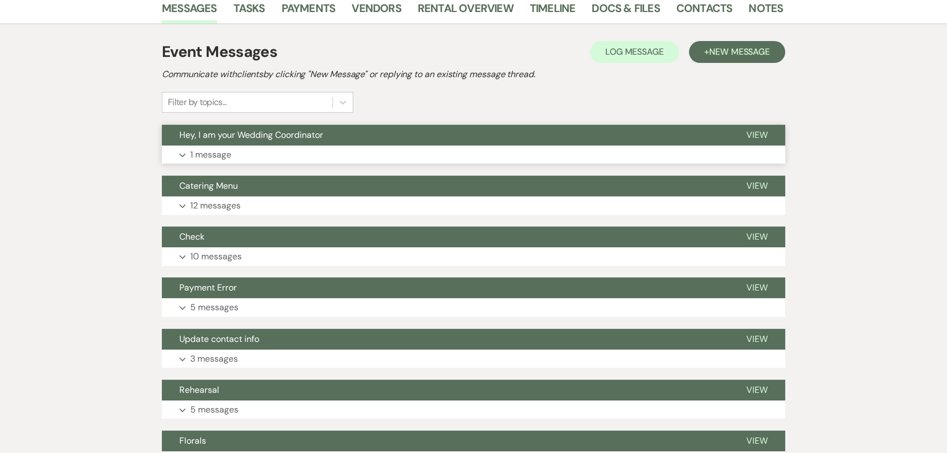
click at [755, 125] on button "View" at bounding box center [757, 135] width 56 height 21
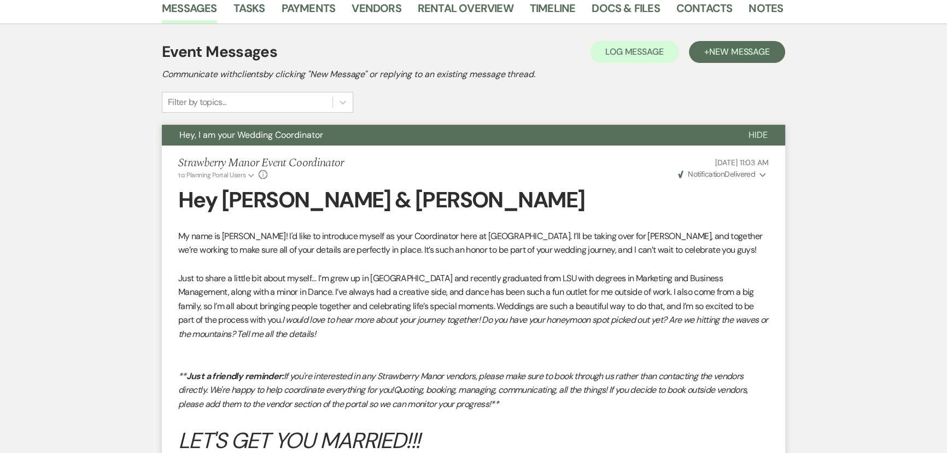
click at [763, 129] on span "Hide" at bounding box center [758, 134] width 19 height 11
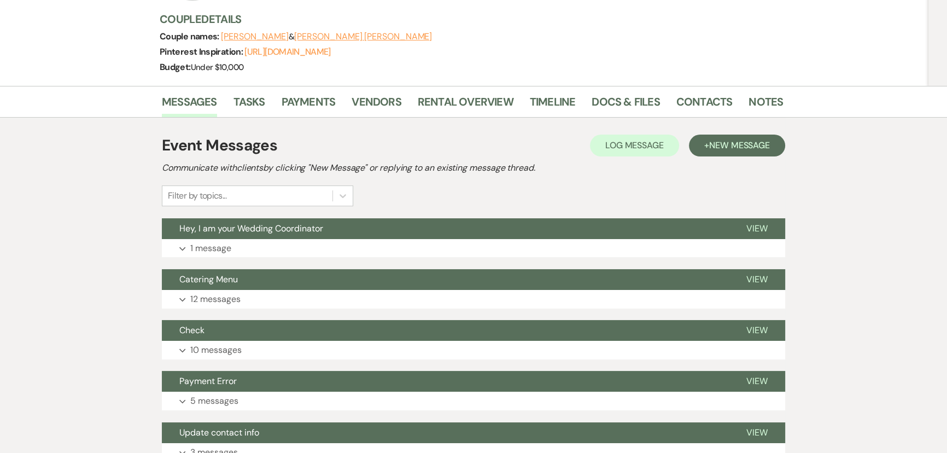
scroll to position [62, 0]
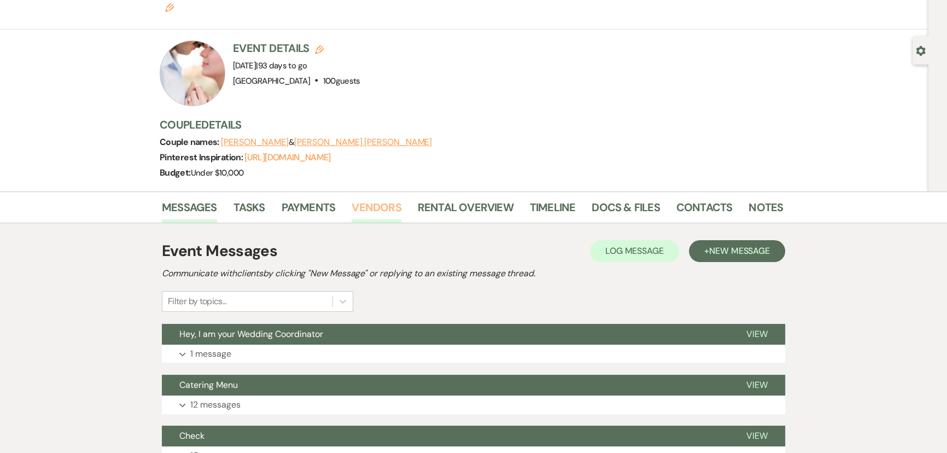
click at [381, 199] on link "Vendors" at bounding box center [376, 211] width 49 height 24
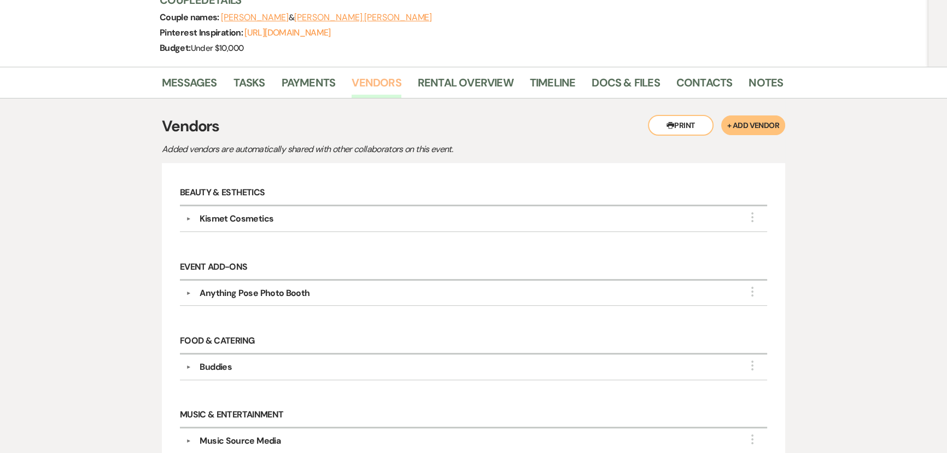
scroll to position [248, 0]
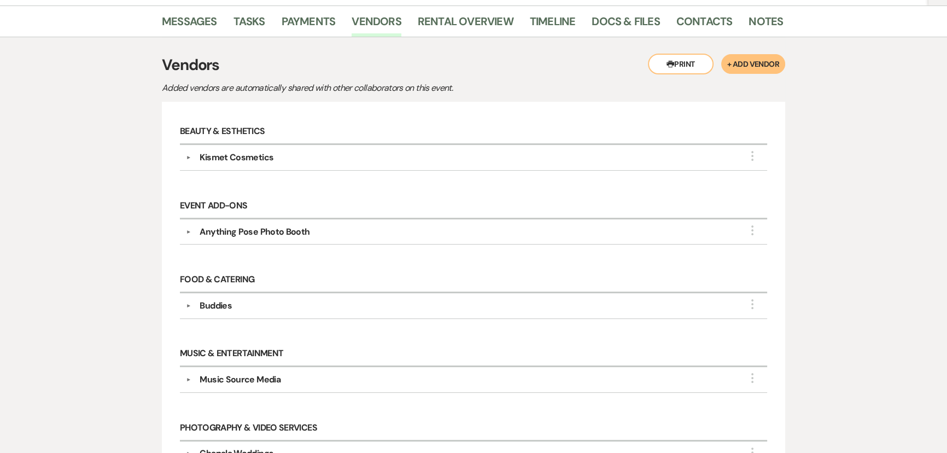
click at [240, 151] on div "Kismet Cosmetics" at bounding box center [237, 157] width 74 height 13
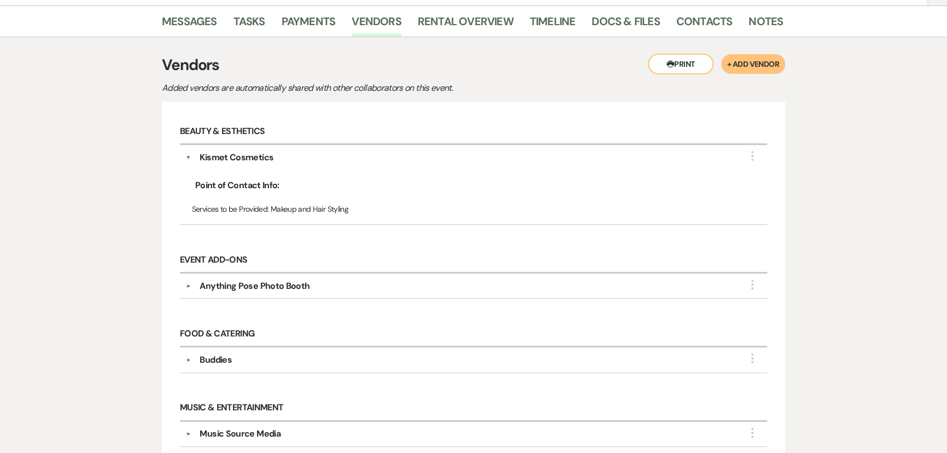
click at [230, 151] on div "Kismet Cosmetics" at bounding box center [237, 157] width 74 height 13
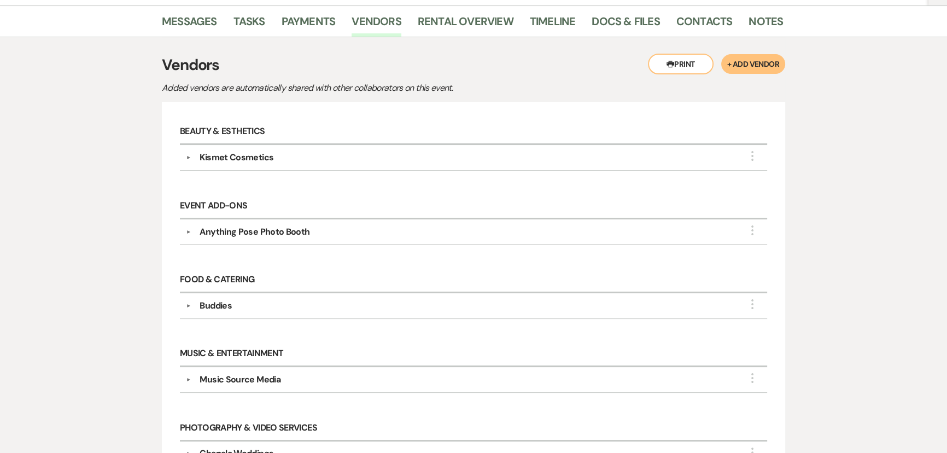
click at [230, 151] on div "Kismet Cosmetics" at bounding box center [237, 157] width 74 height 13
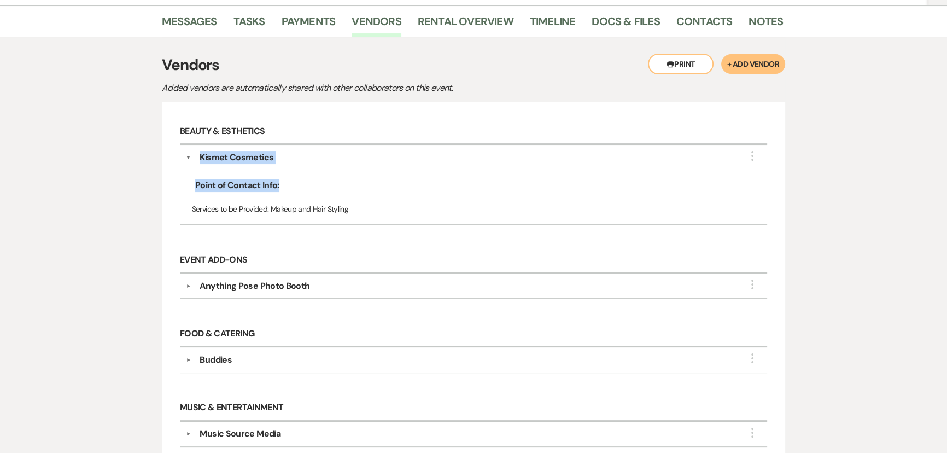
drag, startPoint x: 316, startPoint y: 137, endPoint x: 209, endPoint y: 132, distance: 106.8
click at [197, 145] on div "▼ Kismet Cosmetics More Point of Contact Info: Services to be Provided: Makeup …" at bounding box center [473, 185] width 587 height 80
click at [348, 151] on div "Kismet Cosmetics" at bounding box center [476, 157] width 571 height 13
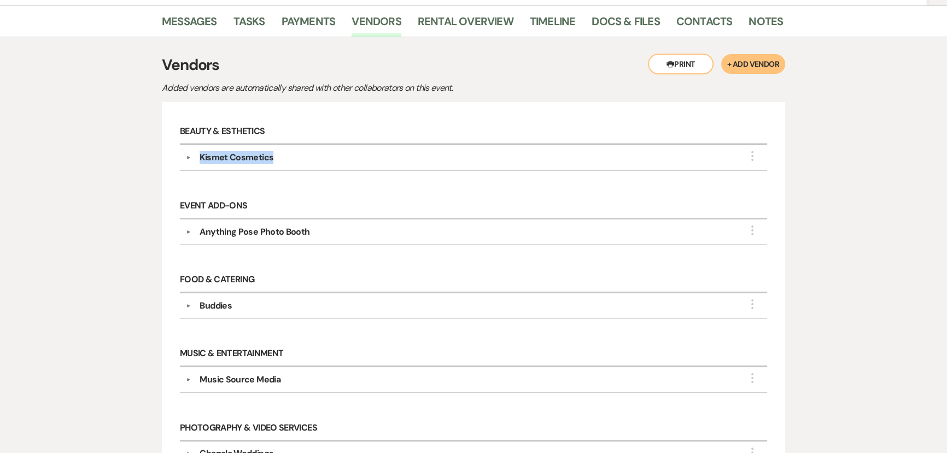
drag, startPoint x: 304, startPoint y: 133, endPoint x: 200, endPoint y: 134, distance: 103.9
click at [200, 151] on div "Kismet Cosmetics" at bounding box center [476, 157] width 571 height 13
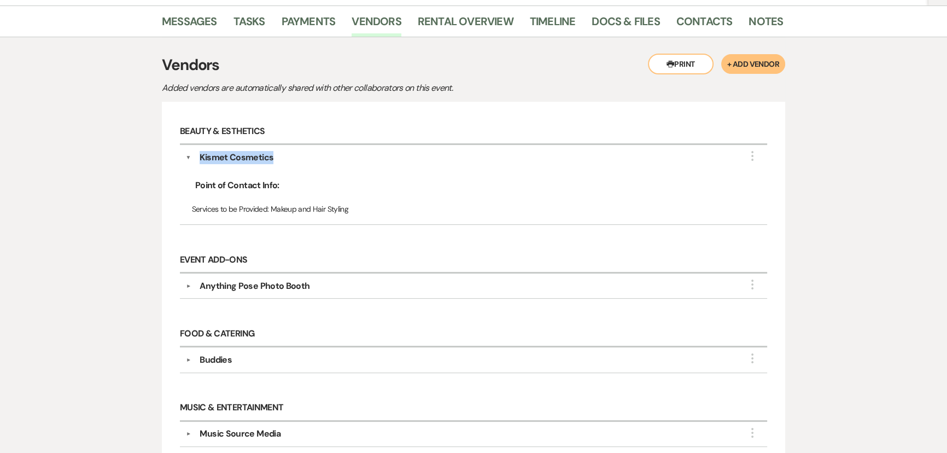
copy div "Kismet Cosmetics"
drag, startPoint x: 220, startPoint y: 258, endPoint x: 337, endPoint y: 254, distance: 117.1
click at [220, 280] on div "Anything Pose Photo Booth" at bounding box center [255, 286] width 110 height 13
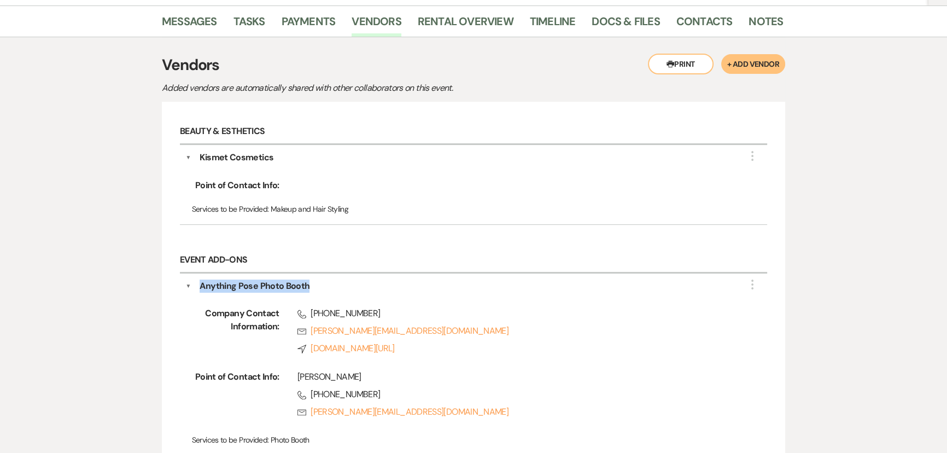
drag, startPoint x: 274, startPoint y: 269, endPoint x: 199, endPoint y: 260, distance: 74.8
click at [199, 280] on div "Anything Pose Photo Booth" at bounding box center [476, 286] width 571 height 13
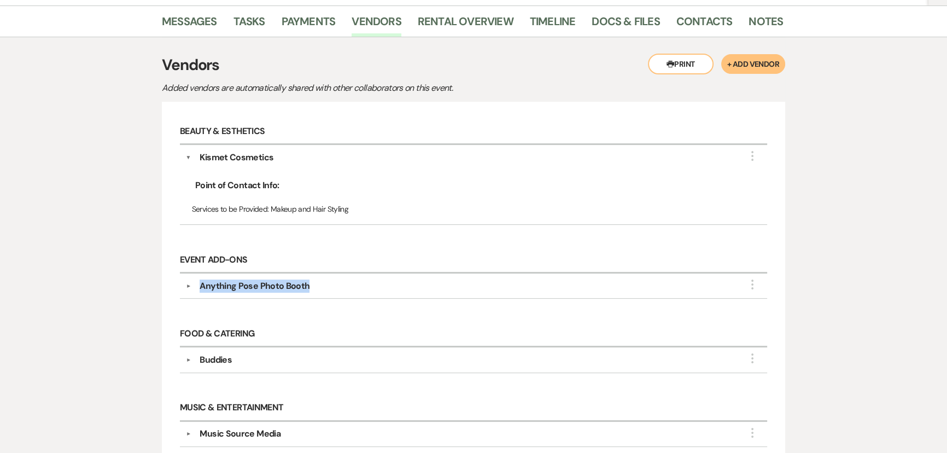
copy div "Anything Pose Photo Booth"
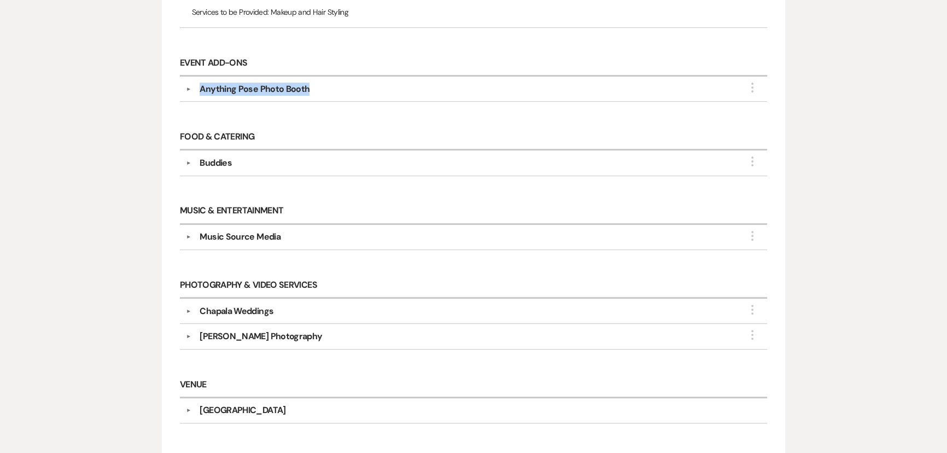
scroll to position [447, 0]
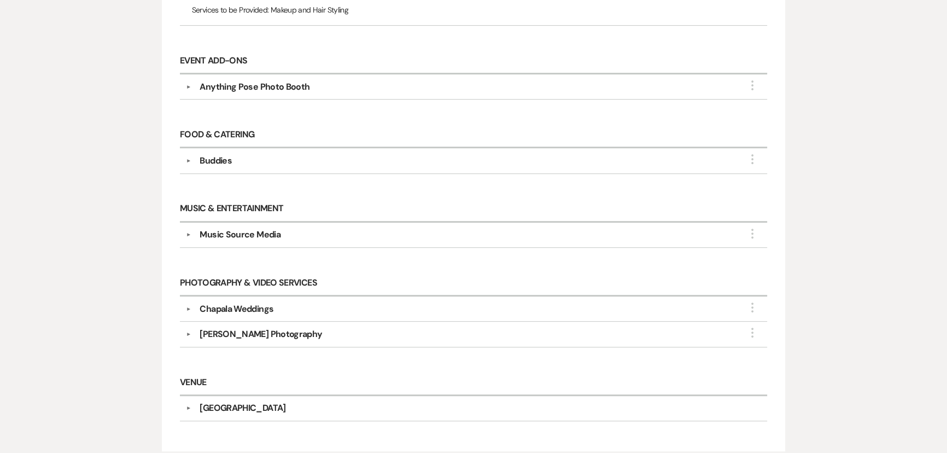
click at [241, 228] on div "Music Source Media" at bounding box center [240, 234] width 80 height 13
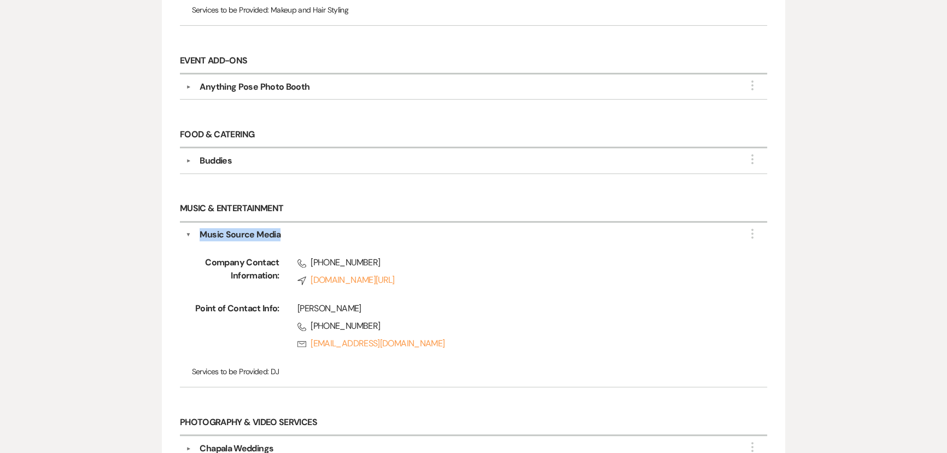
drag, startPoint x: 304, startPoint y: 200, endPoint x: 198, endPoint y: 206, distance: 106.3
click at [198, 223] on div "▼ Music Source Media More Company Contact Information: Phone [PHONE_NUMBER] Com…" at bounding box center [473, 305] width 587 height 165
copy div "Music Source Media"
drag, startPoint x: 372, startPoint y: 301, endPoint x: 312, endPoint y: 301, distance: 60.2
click at [312, 319] on span "Phone [PHONE_NUMBER]" at bounding box center [515, 325] width 435 height 13
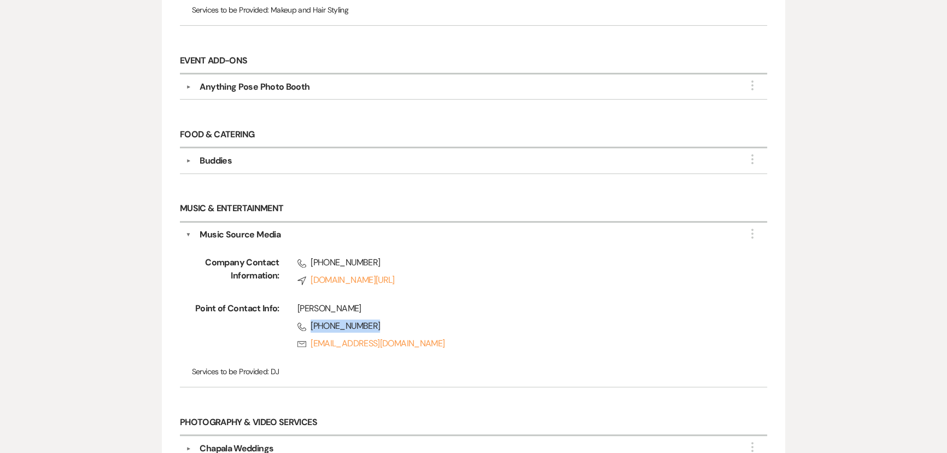
click at [498, 319] on span "Phone [PHONE_NUMBER]" at bounding box center [515, 325] width 435 height 13
drag, startPoint x: 358, startPoint y: 302, endPoint x: 310, endPoint y: 299, distance: 48.2
click at [310, 319] on span "Phone [PHONE_NUMBER]" at bounding box center [515, 325] width 435 height 13
copy span "[PHONE_NUMBER]"
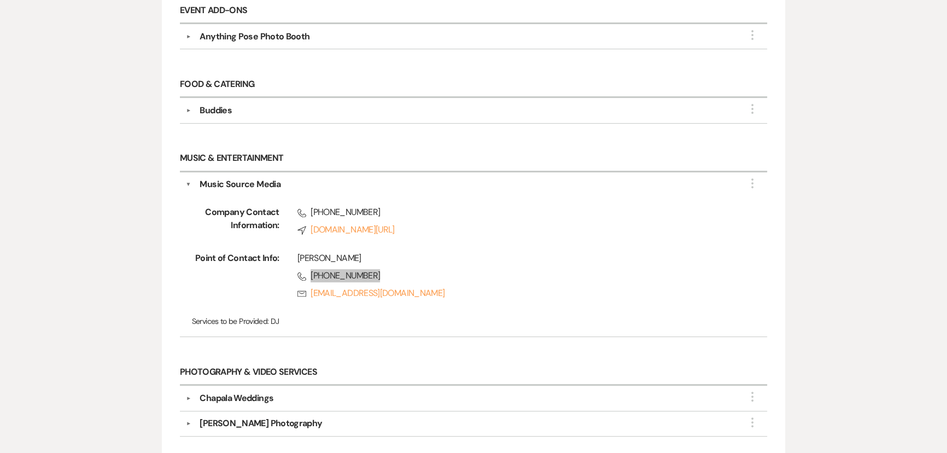
scroll to position [547, 0]
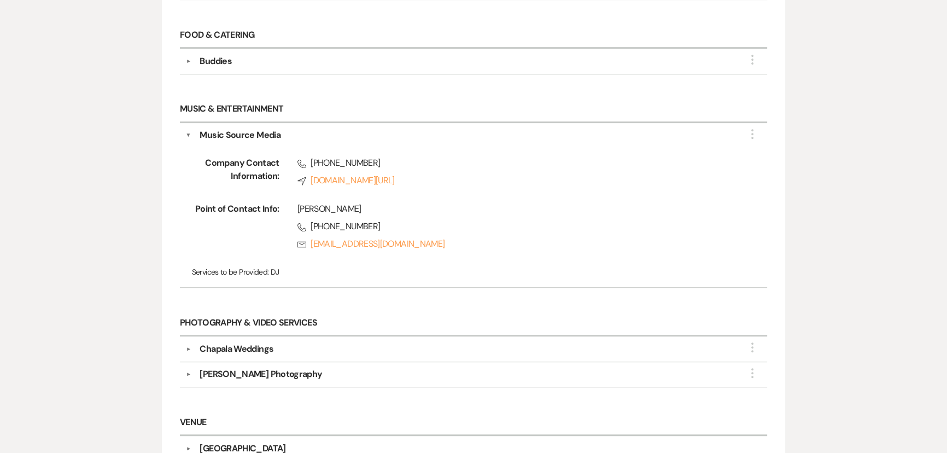
click at [224, 129] on div "Music Source Media" at bounding box center [240, 135] width 80 height 13
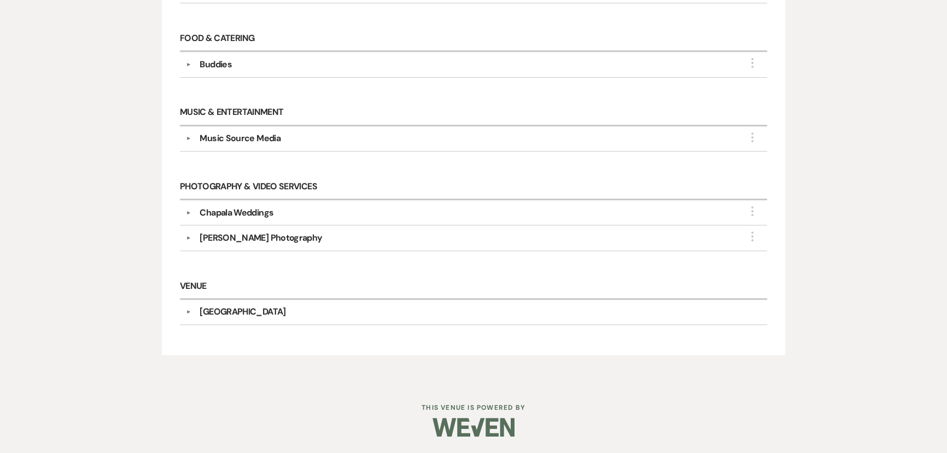
scroll to position [516, 0]
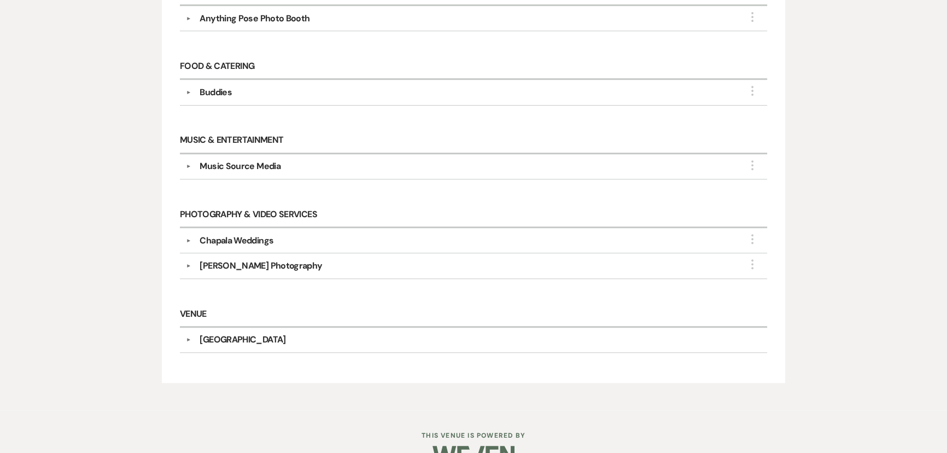
click at [263, 234] on div "Chapala Weddings" at bounding box center [237, 240] width 74 height 13
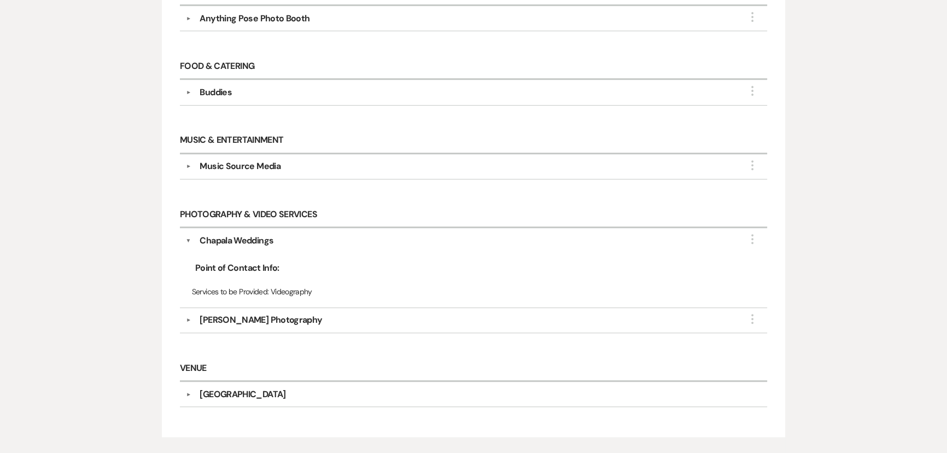
scroll to position [547, 0]
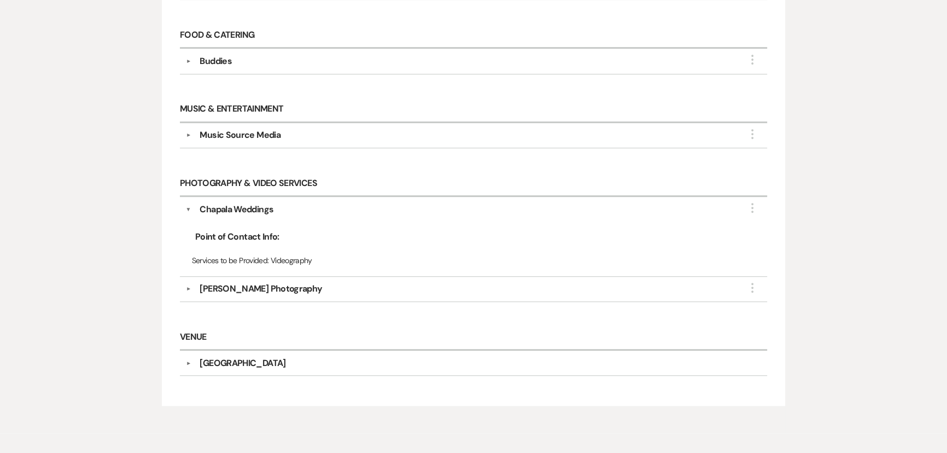
click at [235, 203] on div "Chapala Weddings" at bounding box center [237, 209] width 74 height 13
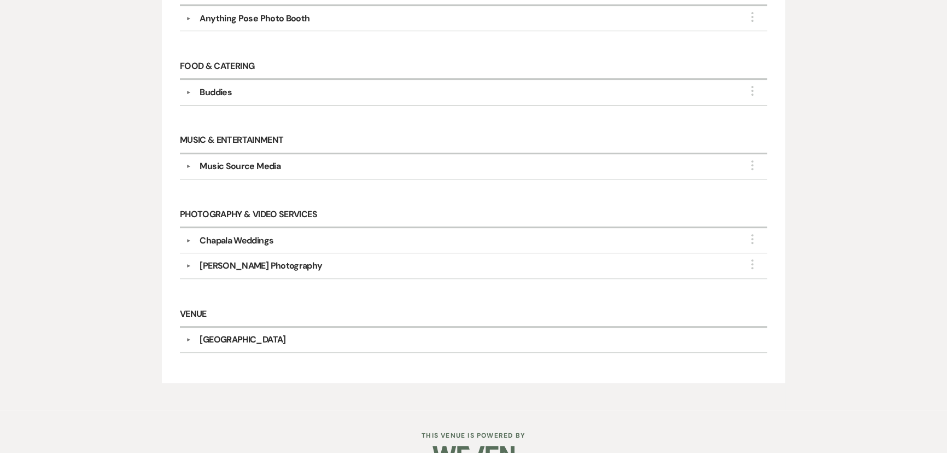
click at [259, 259] on div "[PERSON_NAME] Photography" at bounding box center [261, 265] width 123 height 13
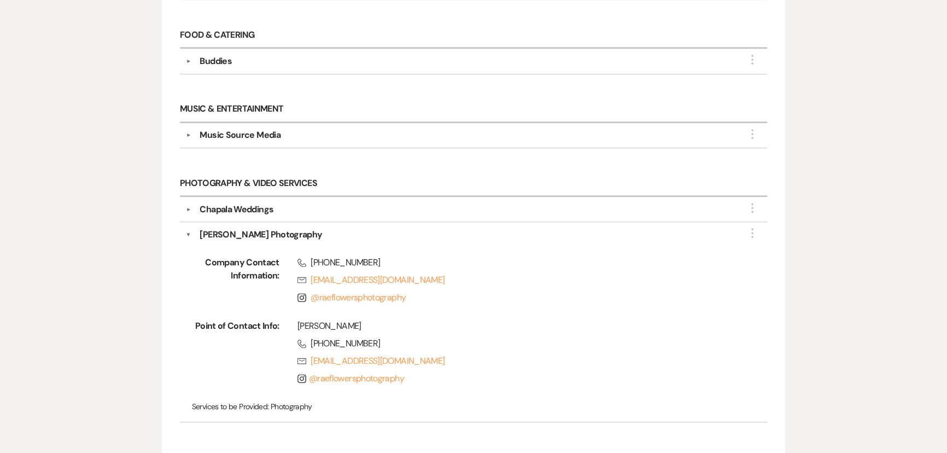
click at [235, 228] on div "[PERSON_NAME] Photography" at bounding box center [261, 234] width 123 height 13
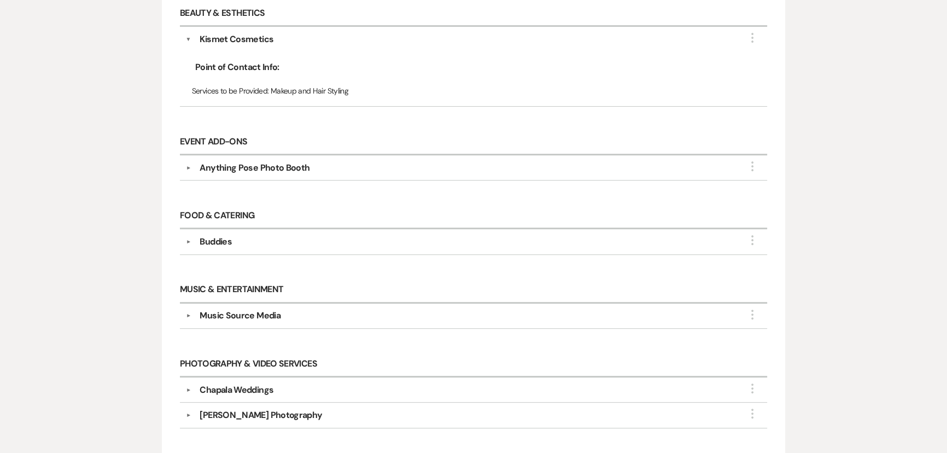
scroll to position [218, 0]
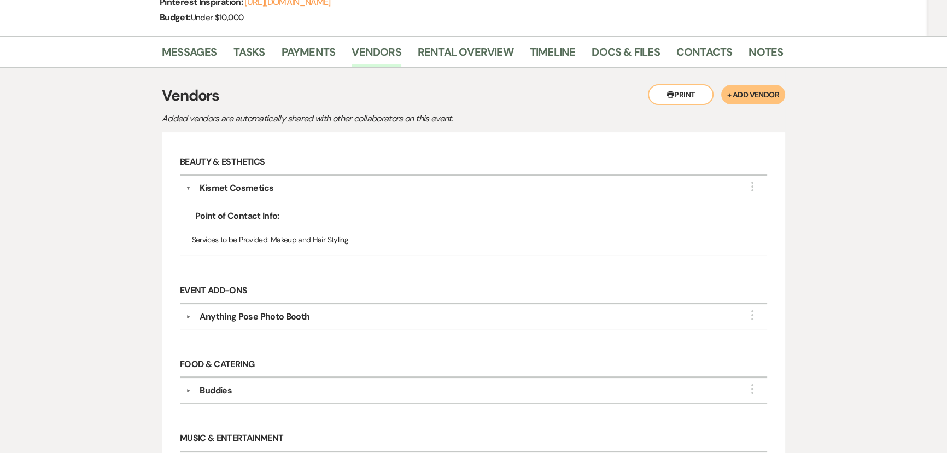
click at [215, 182] on div "Kismet Cosmetics" at bounding box center [237, 188] width 74 height 13
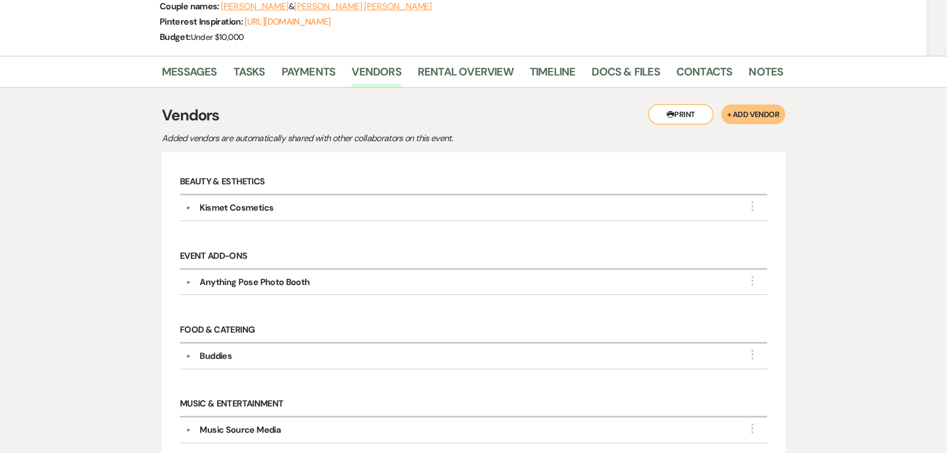
scroll to position [199, 0]
click at [191, 62] on link "Messages" at bounding box center [189, 74] width 55 height 24
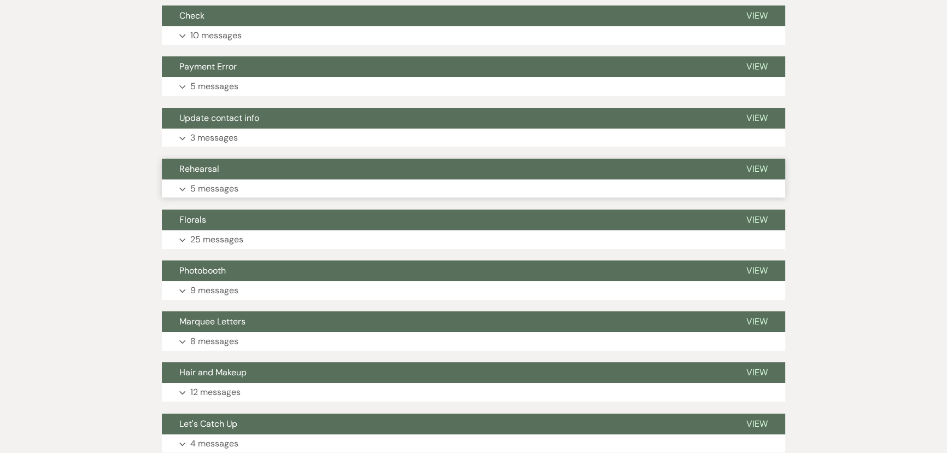
scroll to position [547, 0]
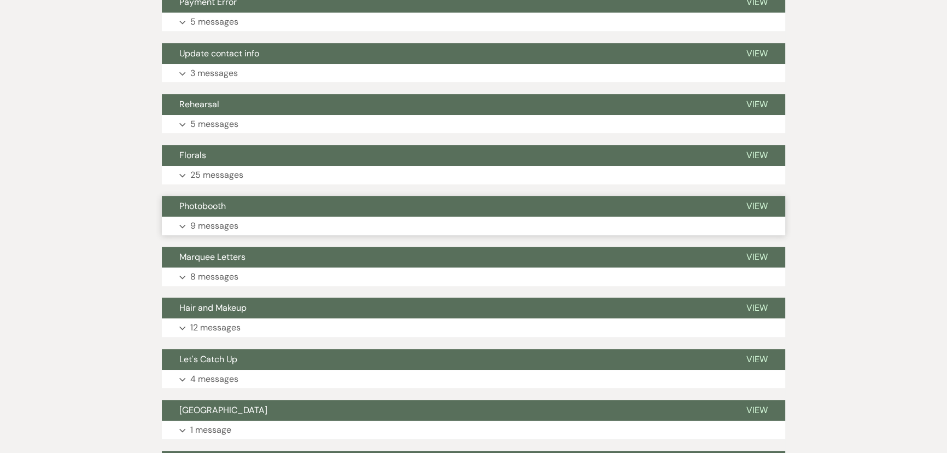
click at [248, 217] on button "Expand 9 messages" at bounding box center [474, 226] width 624 height 19
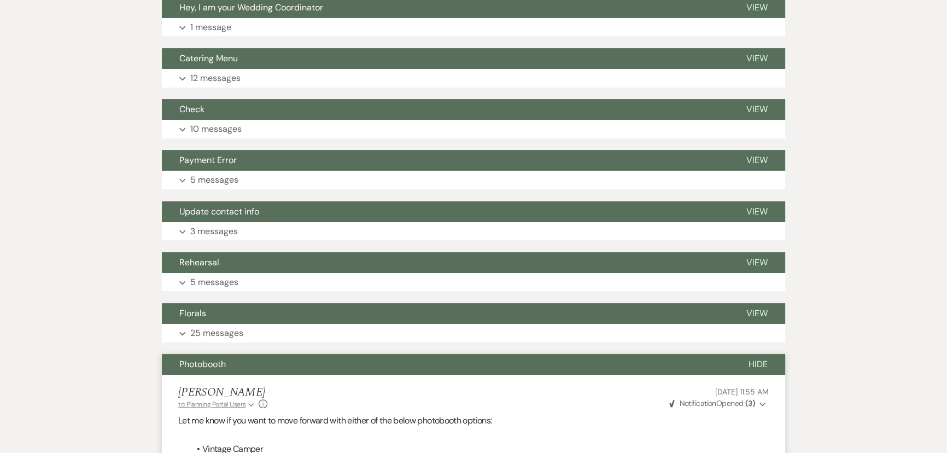
scroll to position [497, 0]
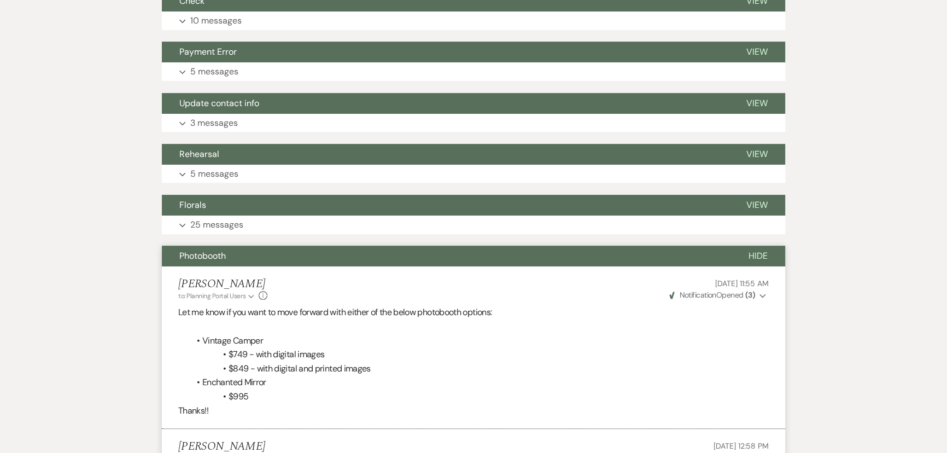
click at [770, 246] on button "Hide" at bounding box center [758, 256] width 54 height 21
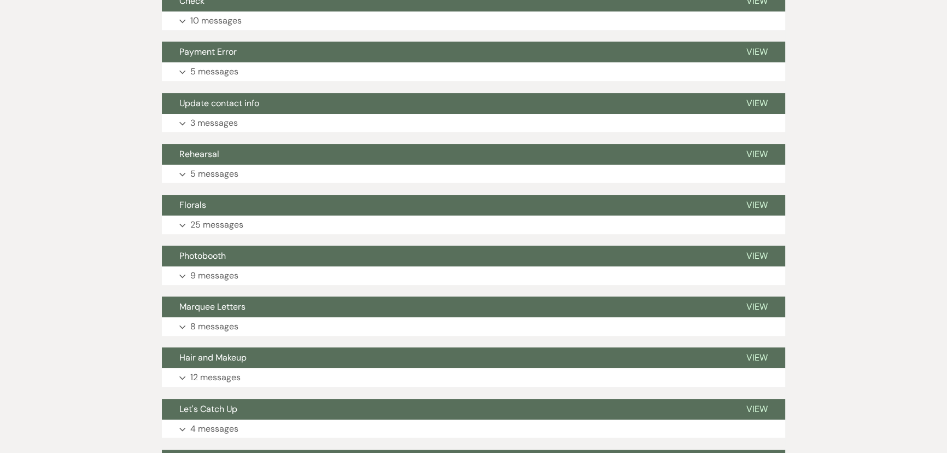
scroll to position [746, 0]
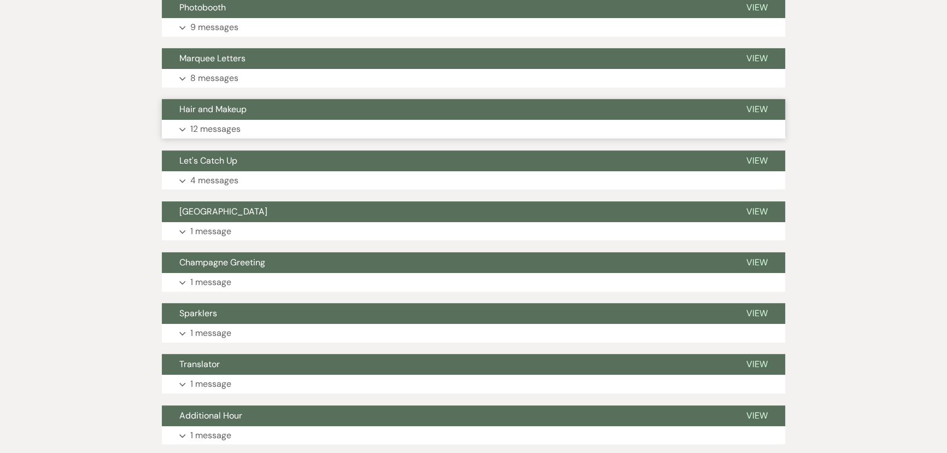
click at [220, 103] on span "Hair and Makeup" at bounding box center [212, 108] width 67 height 11
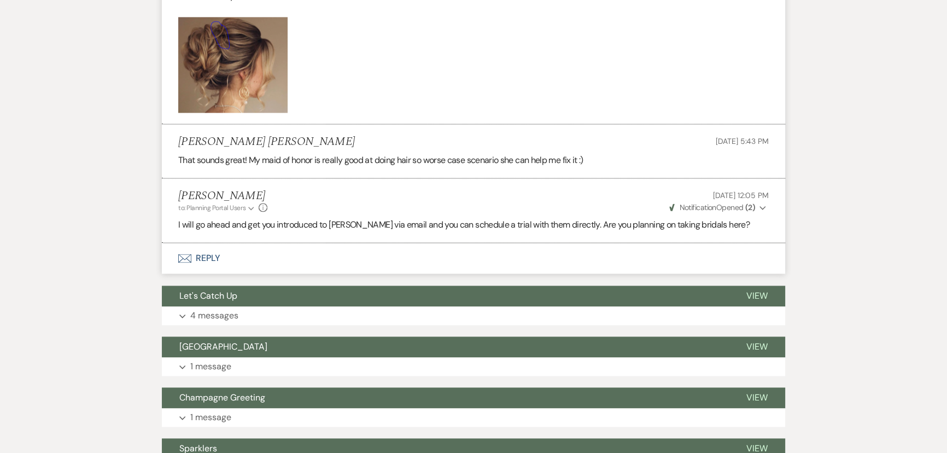
scroll to position [1939, 0]
